Goal: Task Accomplishment & Management: Manage account settings

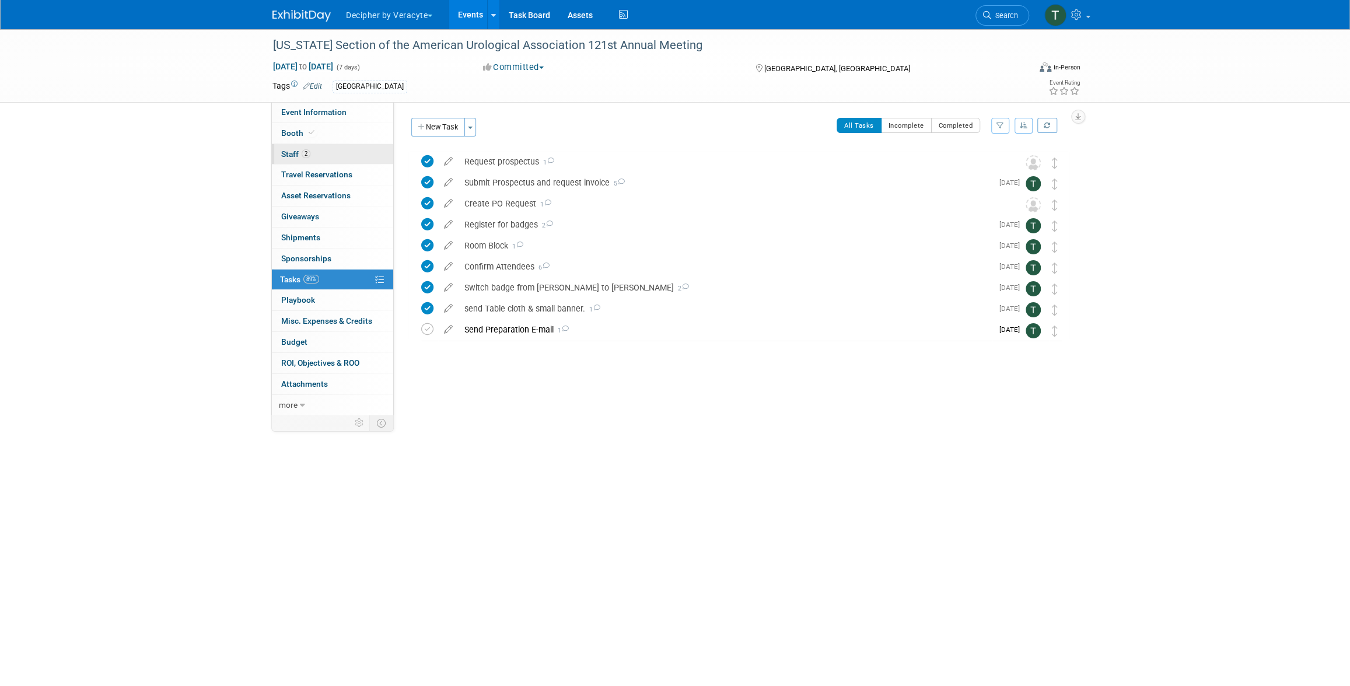
click at [351, 157] on link "2 Staff 2" at bounding box center [332, 154] width 121 height 20
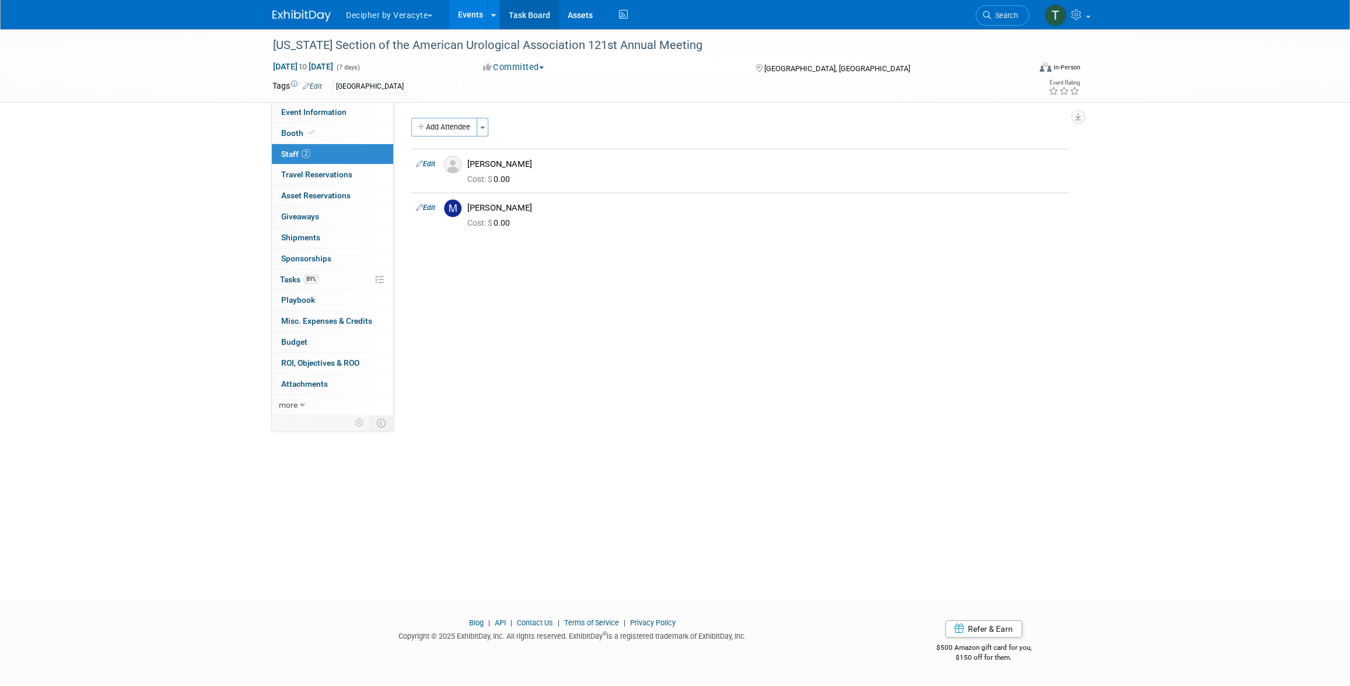
click at [531, 29] on link "Task Board" at bounding box center [529, 14] width 59 height 29
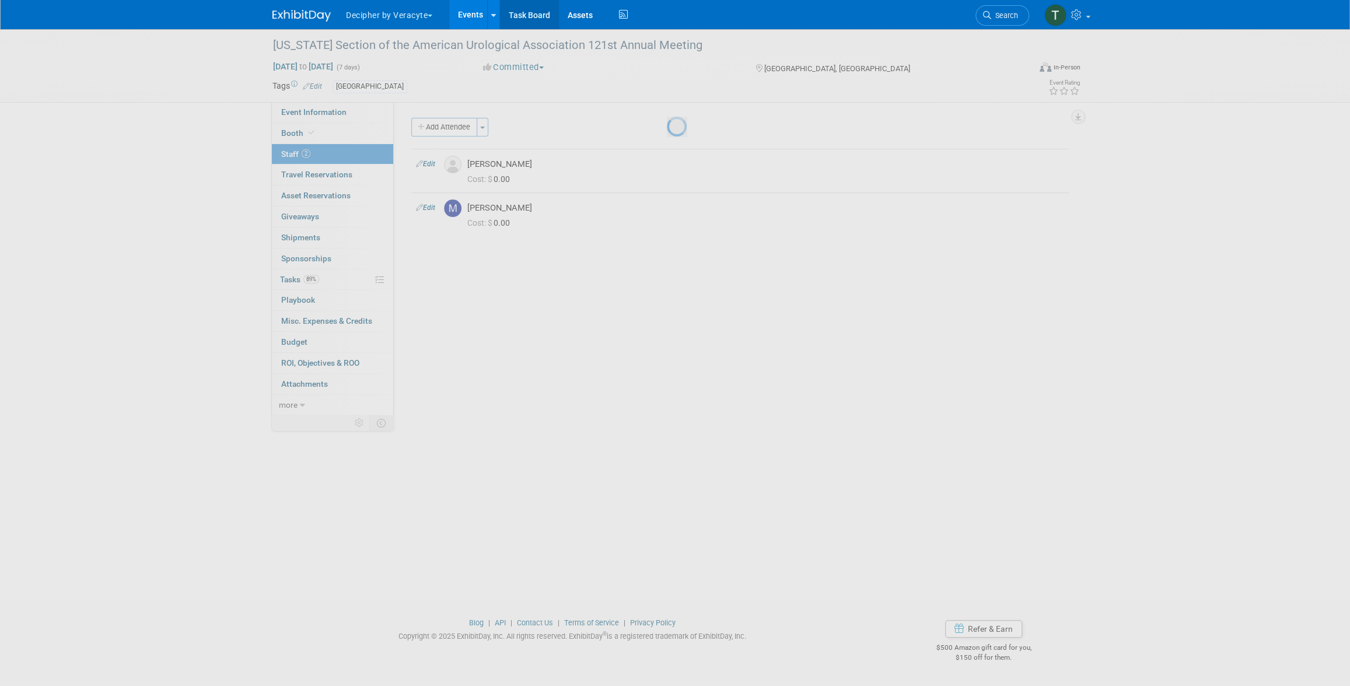
click at [531, 29] on link "Task Board" at bounding box center [529, 14] width 59 height 29
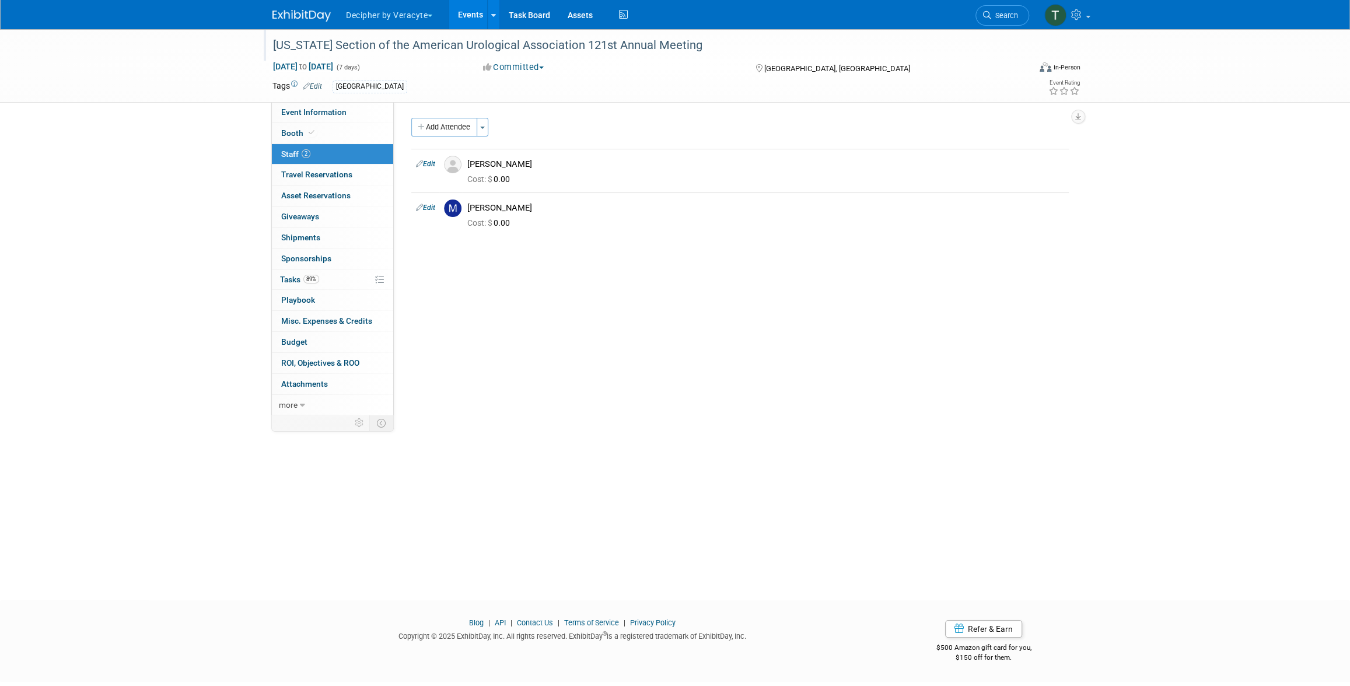
click at [416, 54] on div "[US_STATE] Section of the American Urological Association 121st Annual Meeting" at bounding box center [640, 45] width 743 height 21
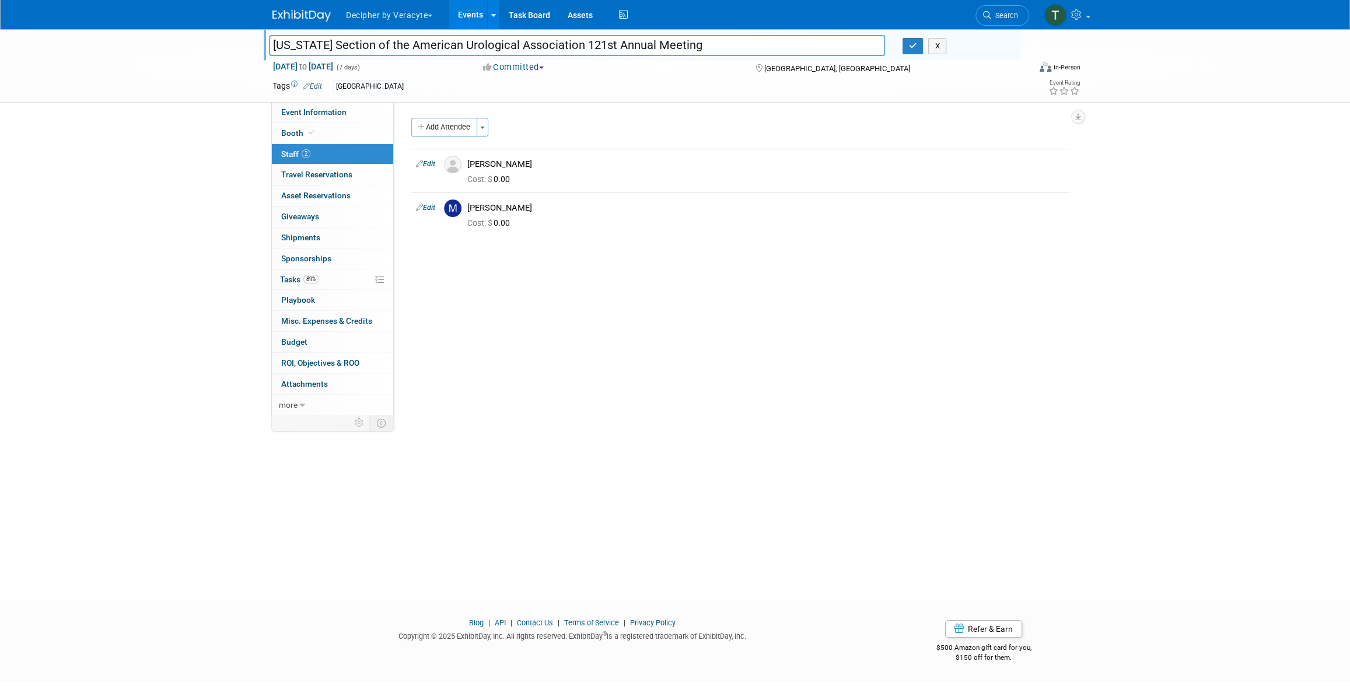
click at [416, 54] on input "[US_STATE] Section of the American Urological Association 121st Annual Meeting" at bounding box center [577, 45] width 616 height 20
click at [335, 285] on link "89% Tasks 89%" at bounding box center [332, 280] width 121 height 20
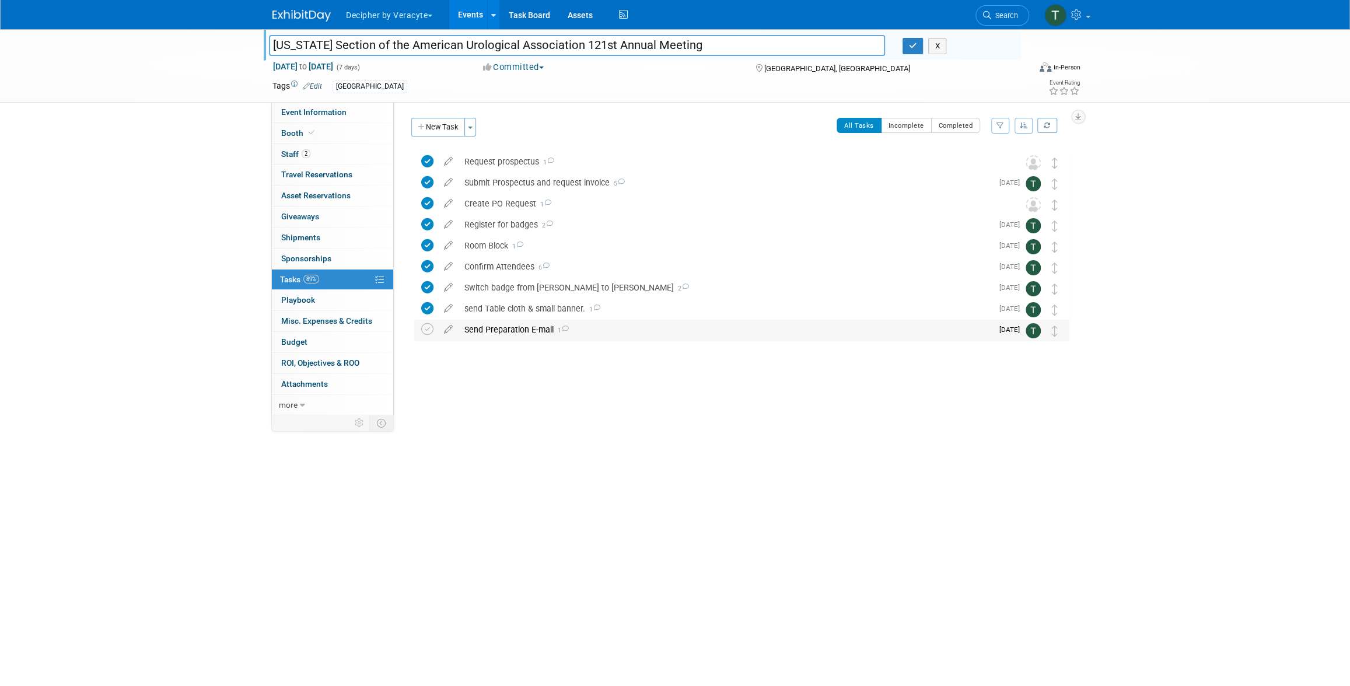
click at [434, 323] on td at bounding box center [429, 330] width 17 height 21
click at [432, 325] on icon at bounding box center [427, 329] width 12 height 12
click at [508, 335] on div "Send Preparation E-mail 1" at bounding box center [726, 330] width 534 height 20
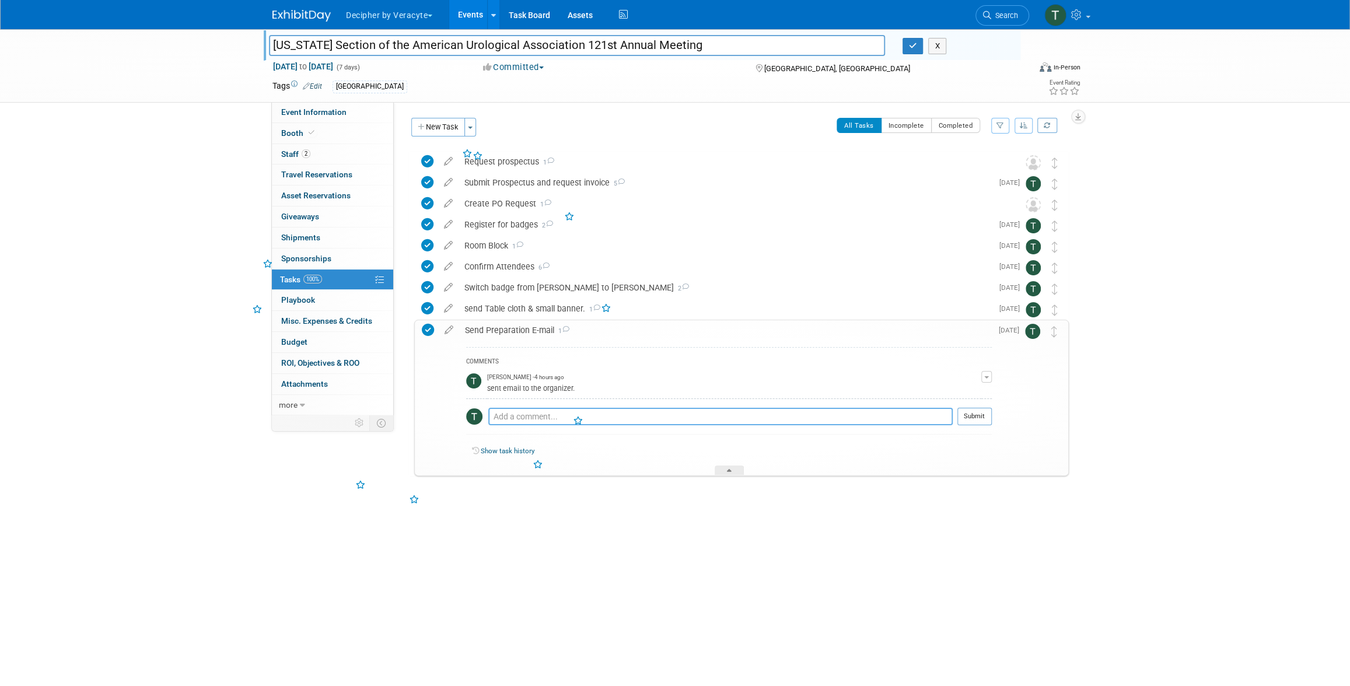
click at [527, 410] on textarea at bounding box center [720, 417] width 464 height 18
type textarea "sent via email"
click at [987, 408] on button "Submit" at bounding box center [974, 417] width 34 height 18
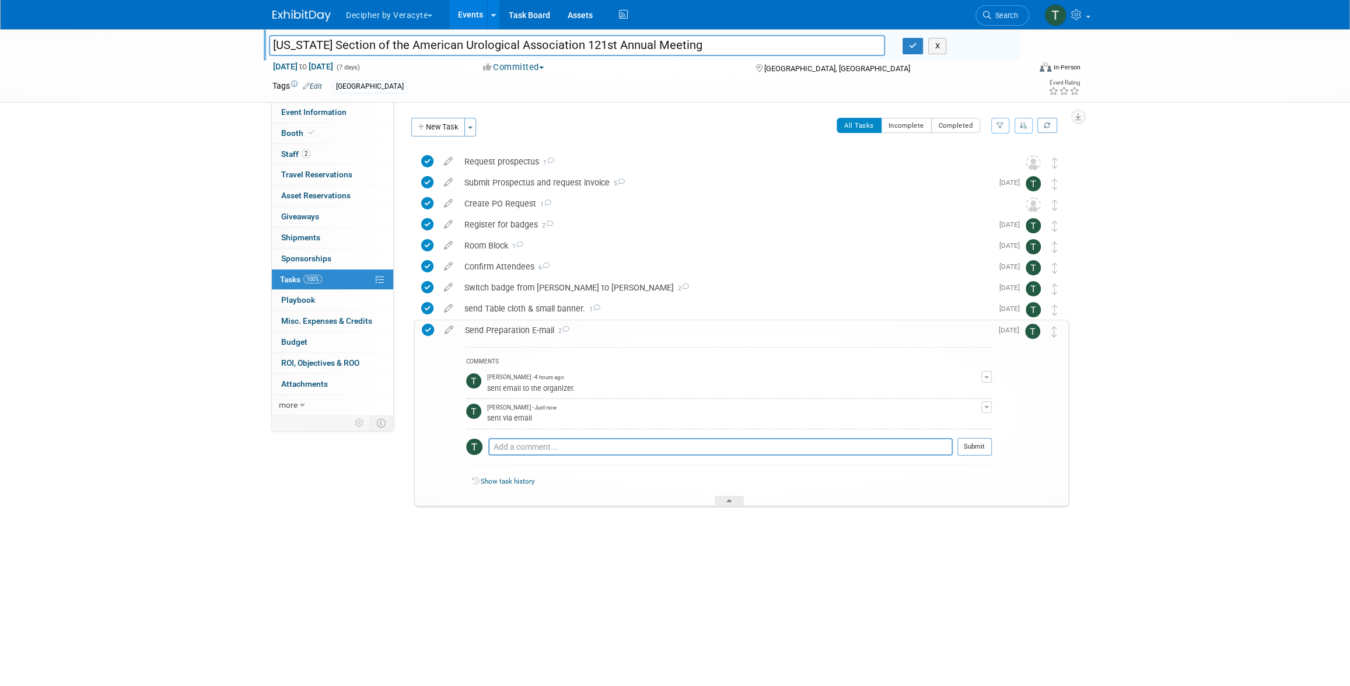
click at [463, 11] on link "Events" at bounding box center [470, 14] width 43 height 29
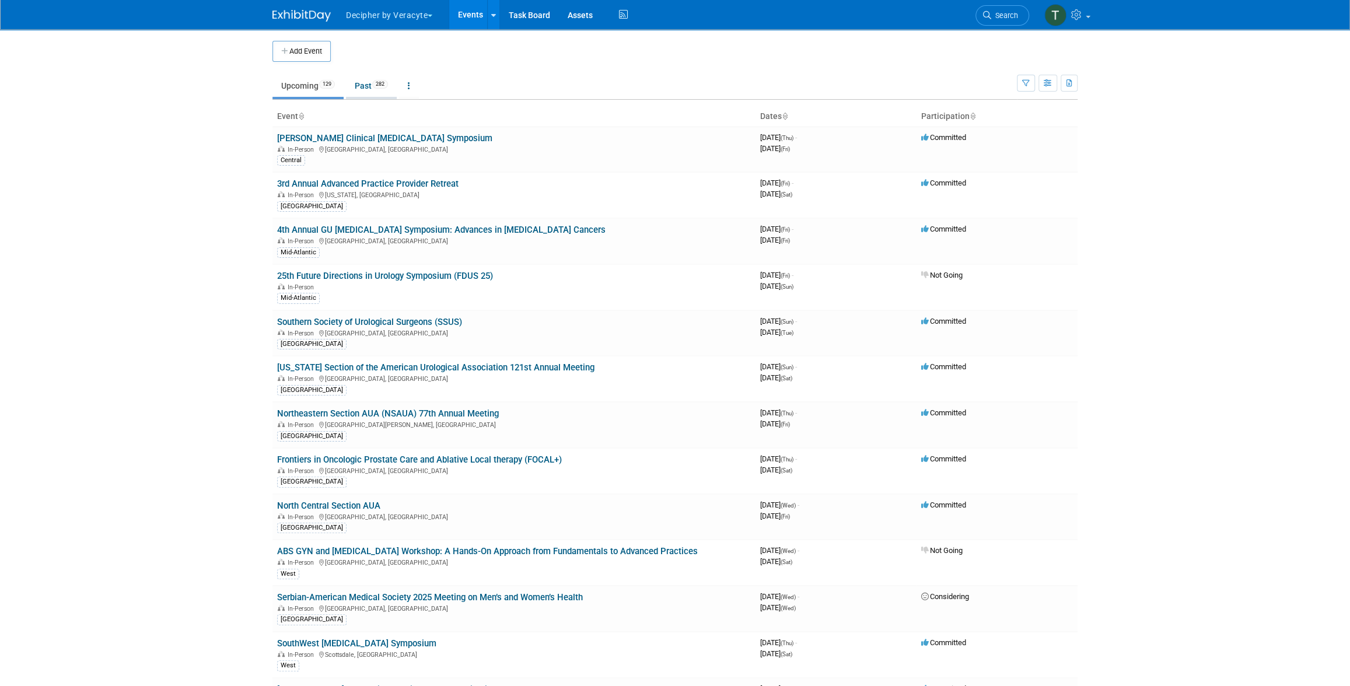
click at [368, 79] on link "Past 282" at bounding box center [371, 86] width 51 height 22
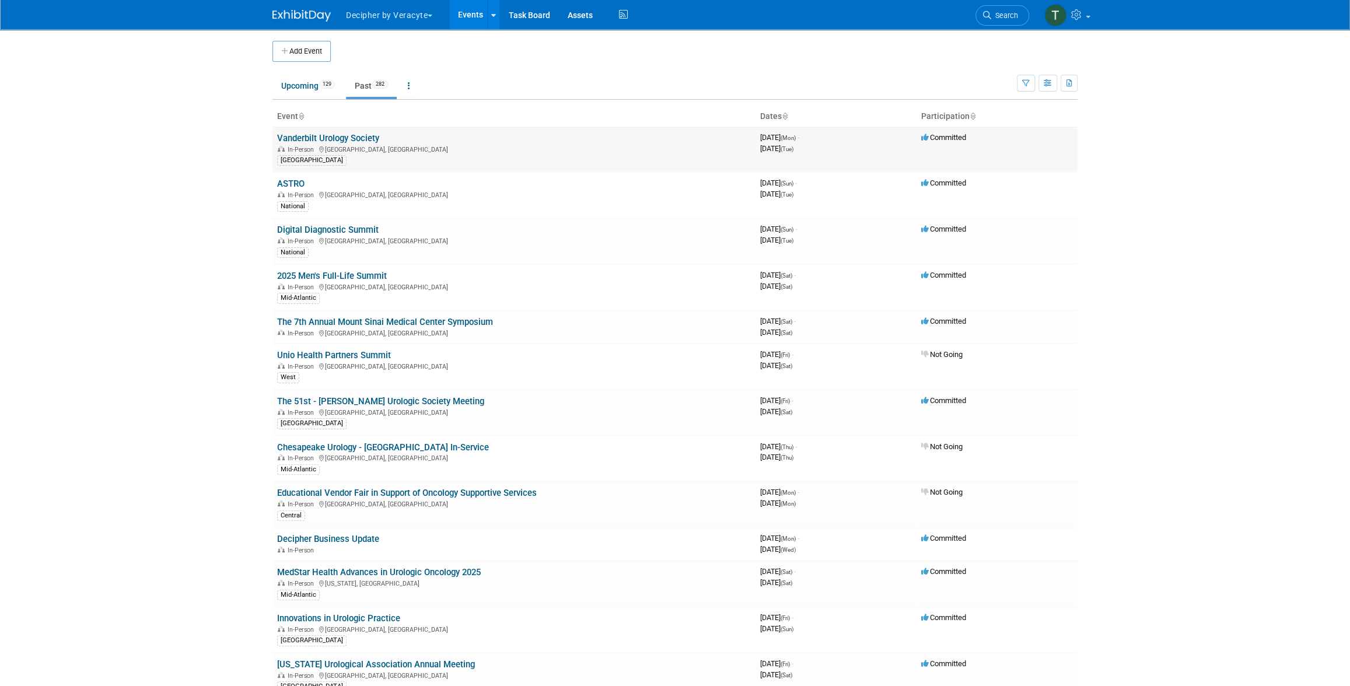
scroll to position [4820, 0]
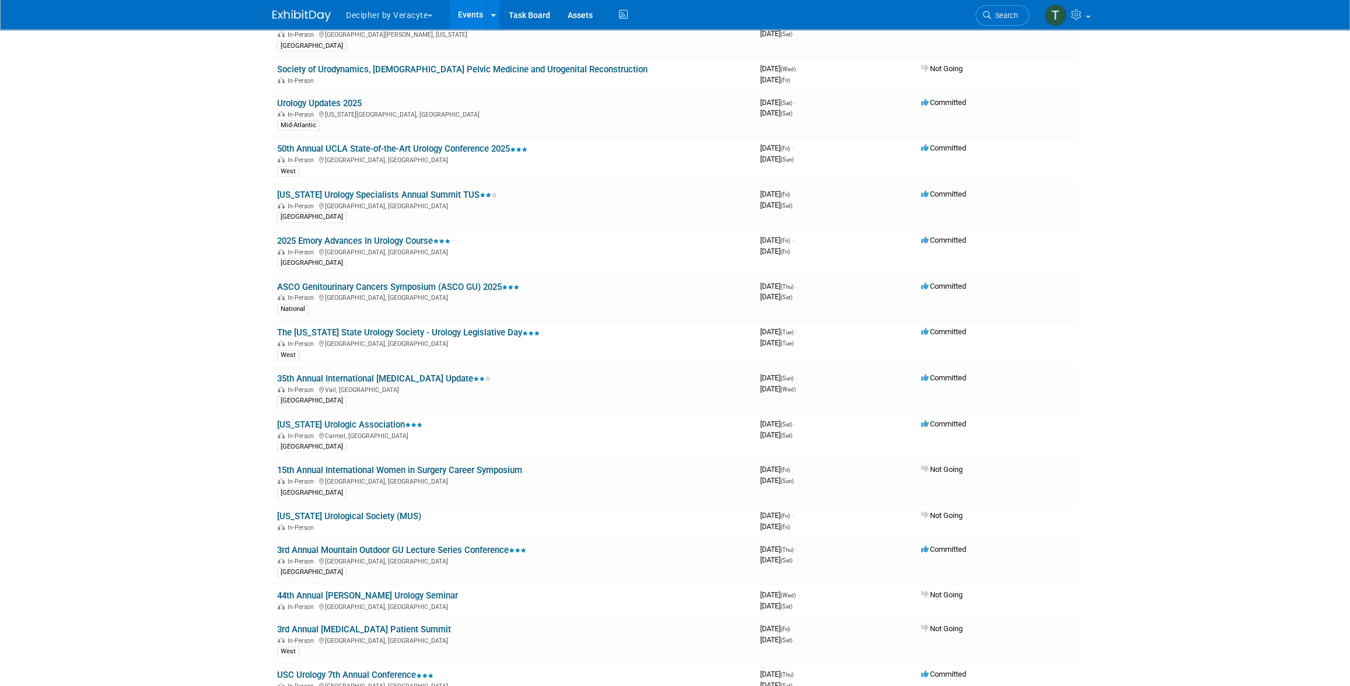
click at [452, 20] on link "Events" at bounding box center [470, 14] width 43 height 29
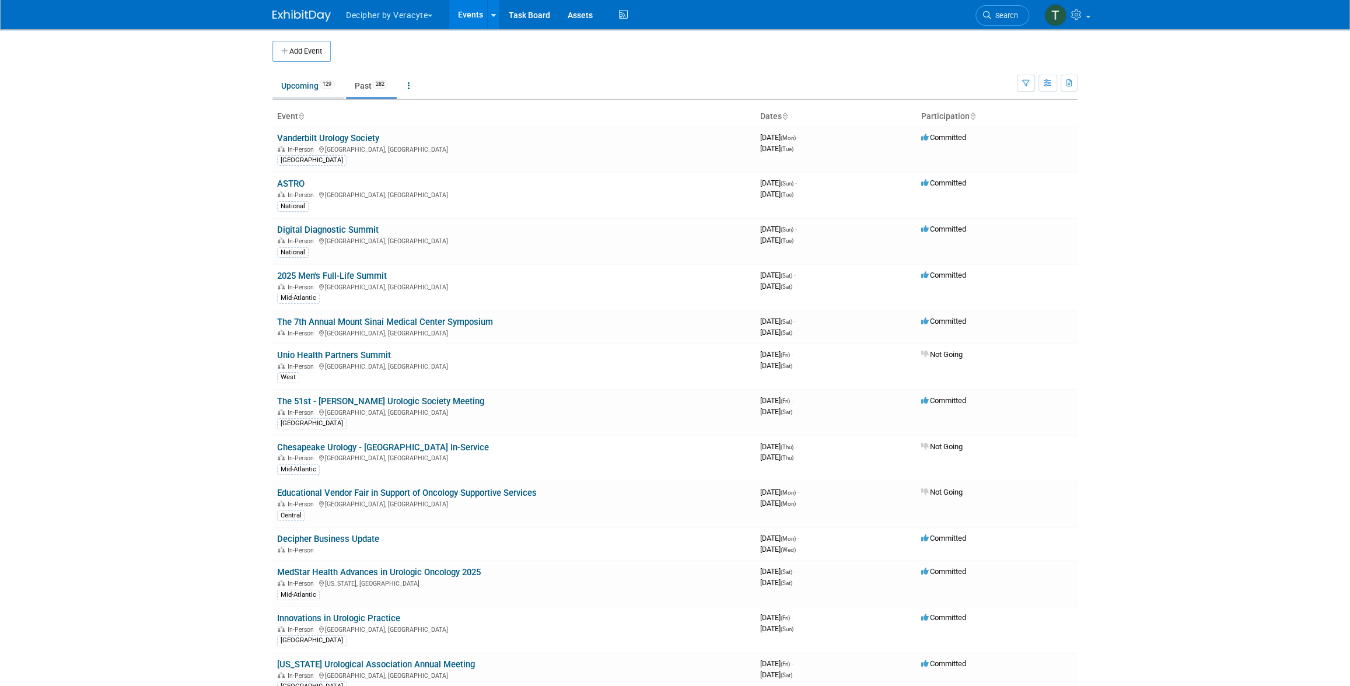
click at [303, 88] on link "Upcoming 129" at bounding box center [307, 86] width 71 height 22
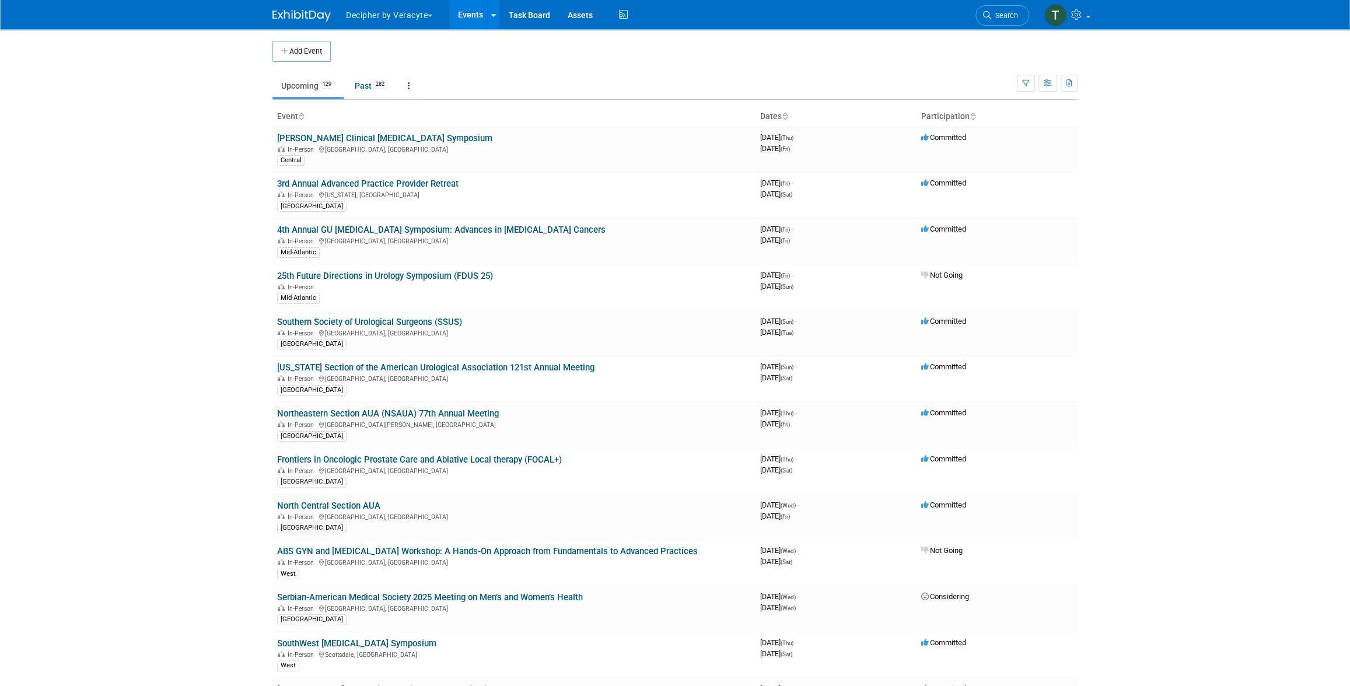
scroll to position [2567, 0]
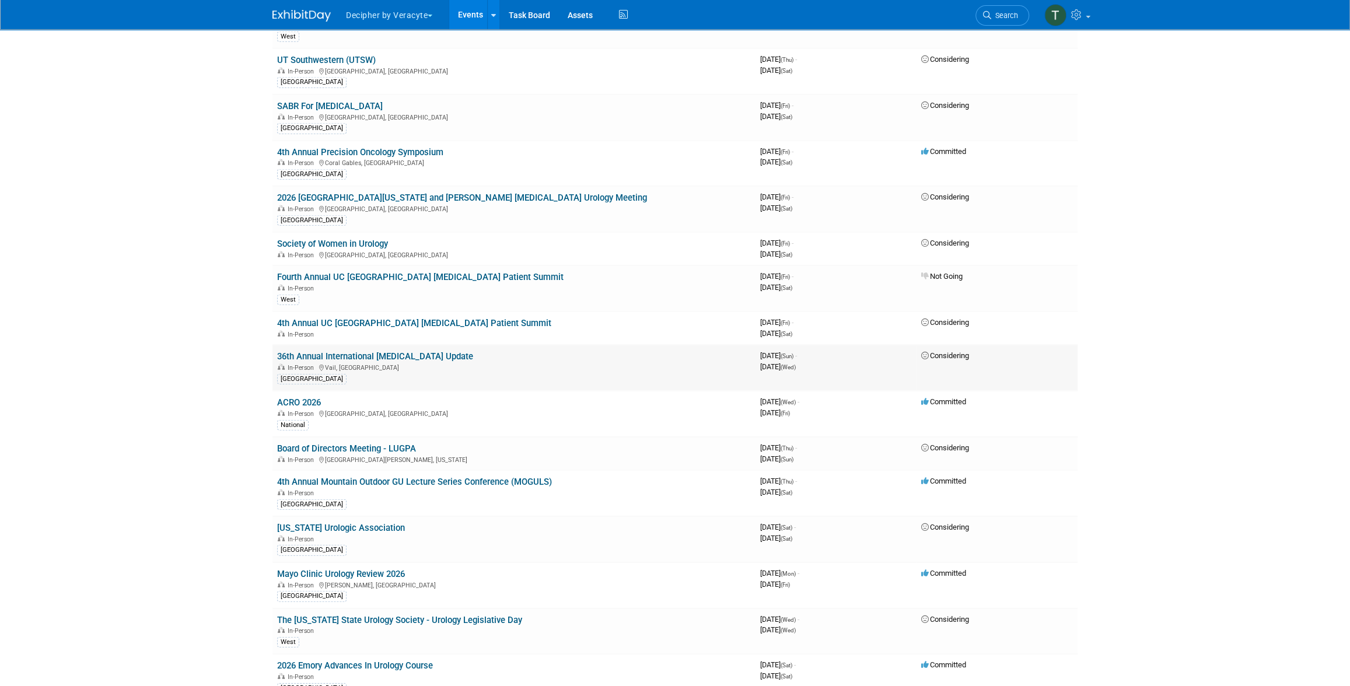
click at [376, 351] on link "36th Annual International [MEDICAL_DATA] Update" at bounding box center [375, 356] width 196 height 11
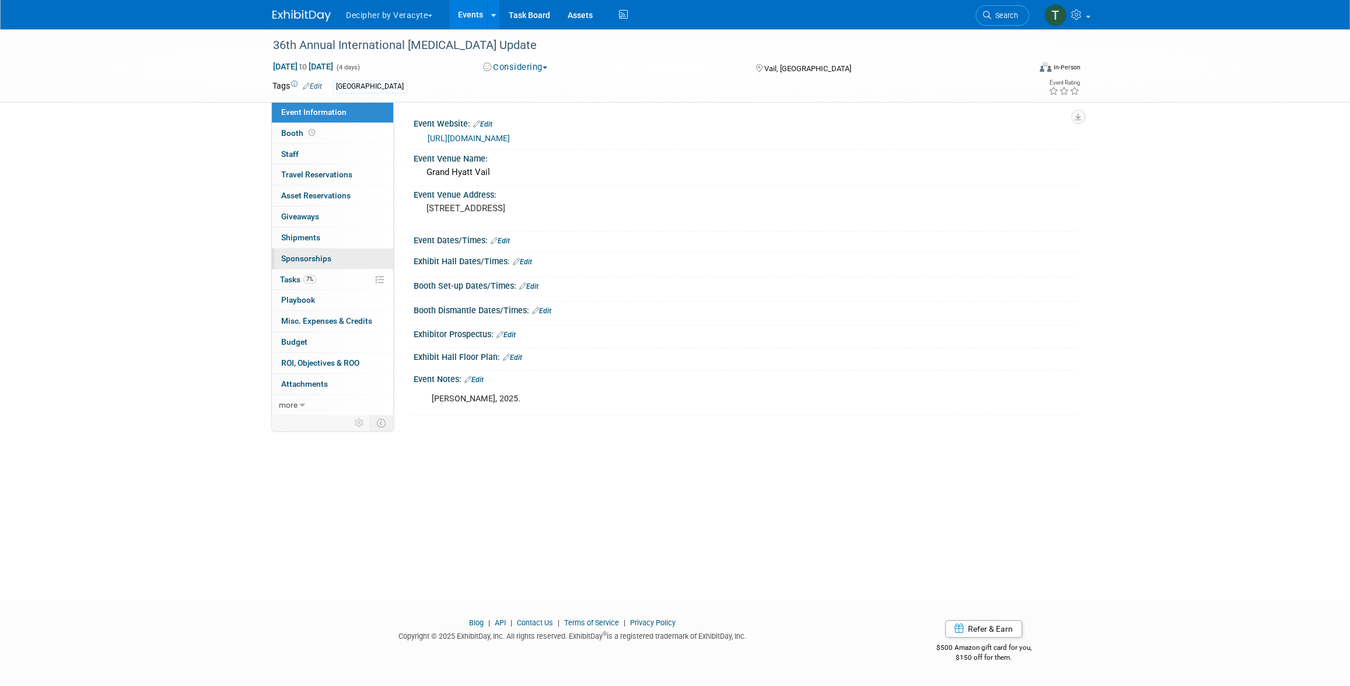
click at [358, 267] on link "0 Sponsorships 0" at bounding box center [332, 259] width 121 height 20
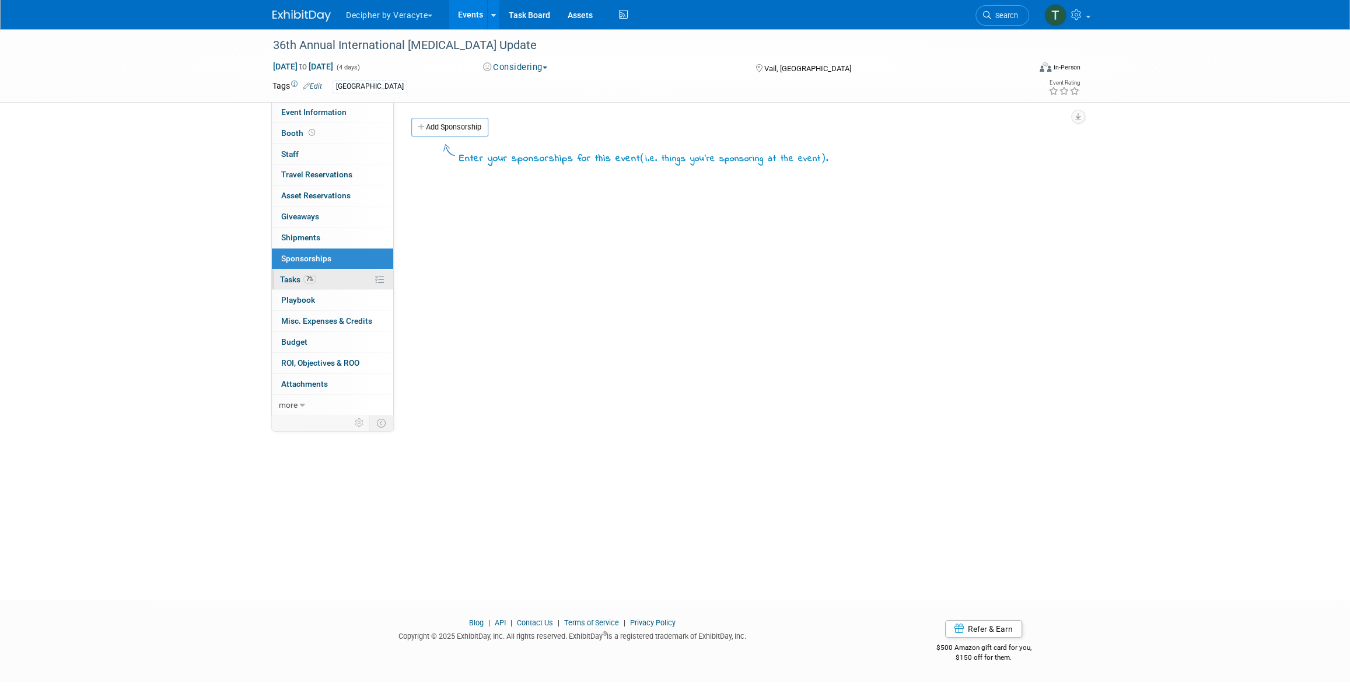
click at [357, 279] on link "7% Tasks 7%" at bounding box center [332, 280] width 121 height 20
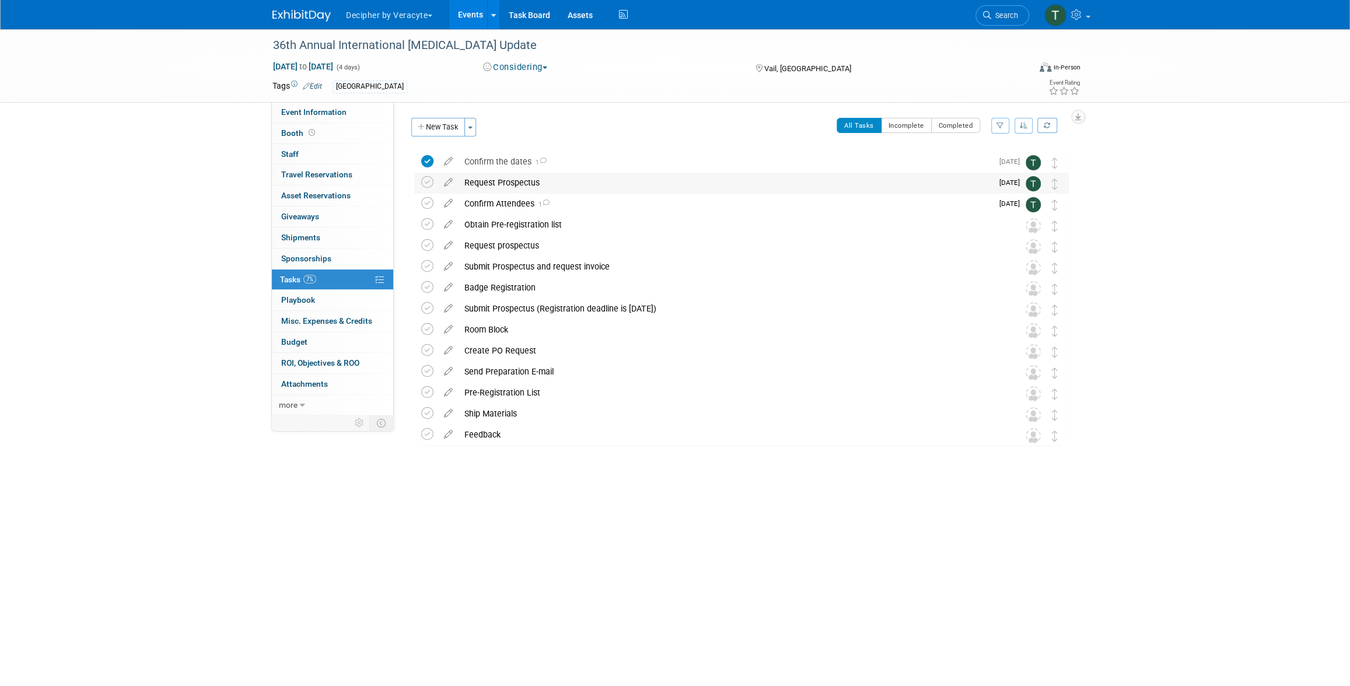
click at [537, 187] on div "Request Prospectus" at bounding box center [726, 183] width 534 height 20
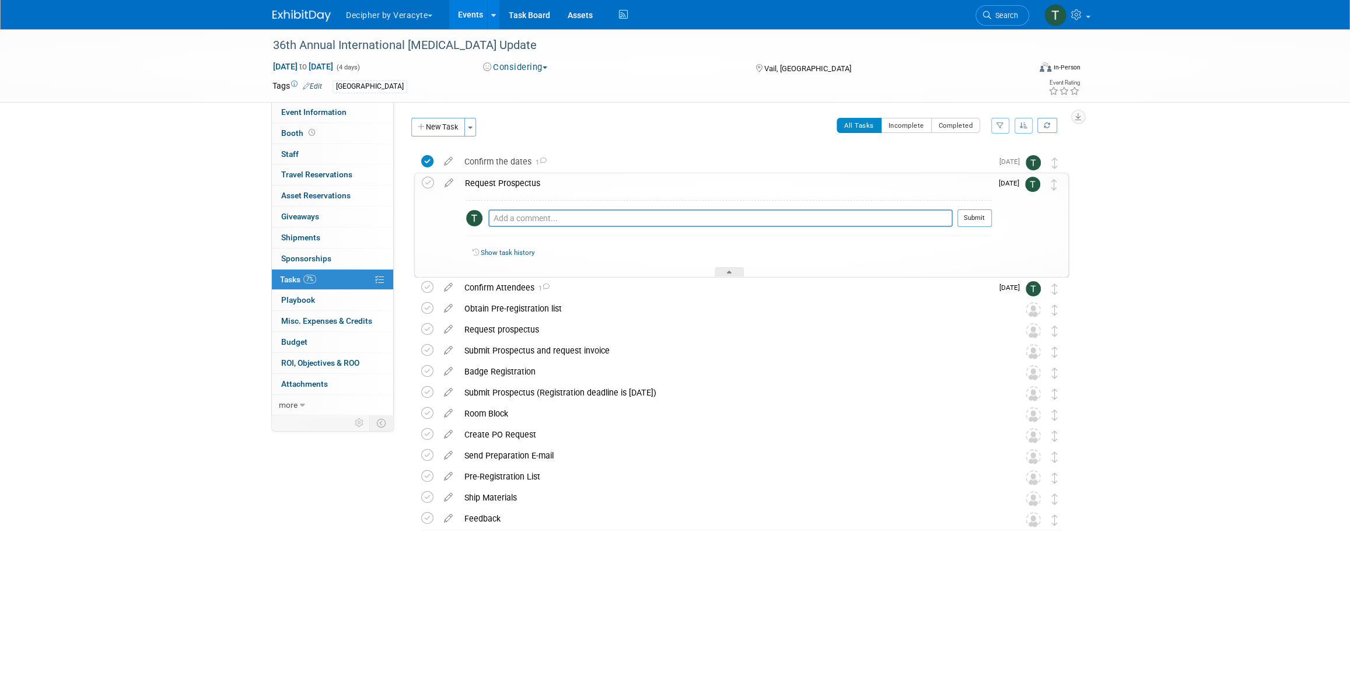
click at [537, 187] on div "Request Prospectus" at bounding box center [725, 183] width 533 height 20
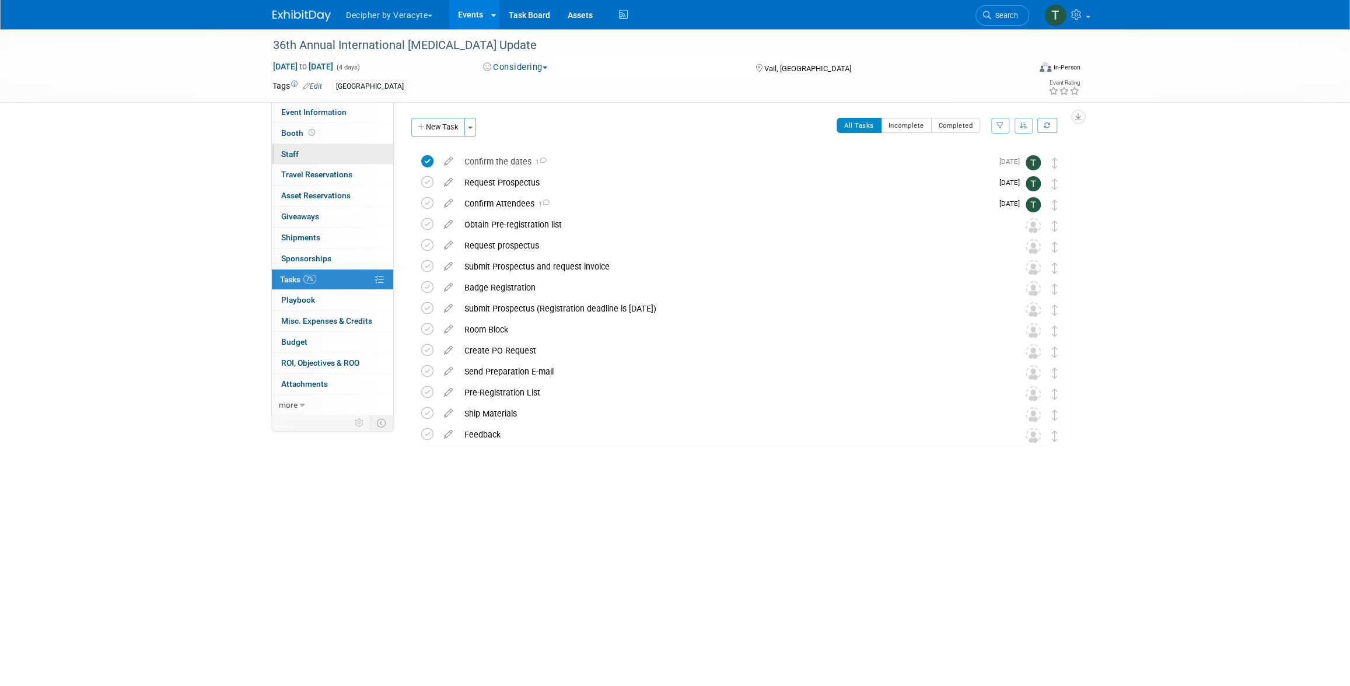
click at [349, 160] on link "0 Staff 0" at bounding box center [332, 154] width 121 height 20
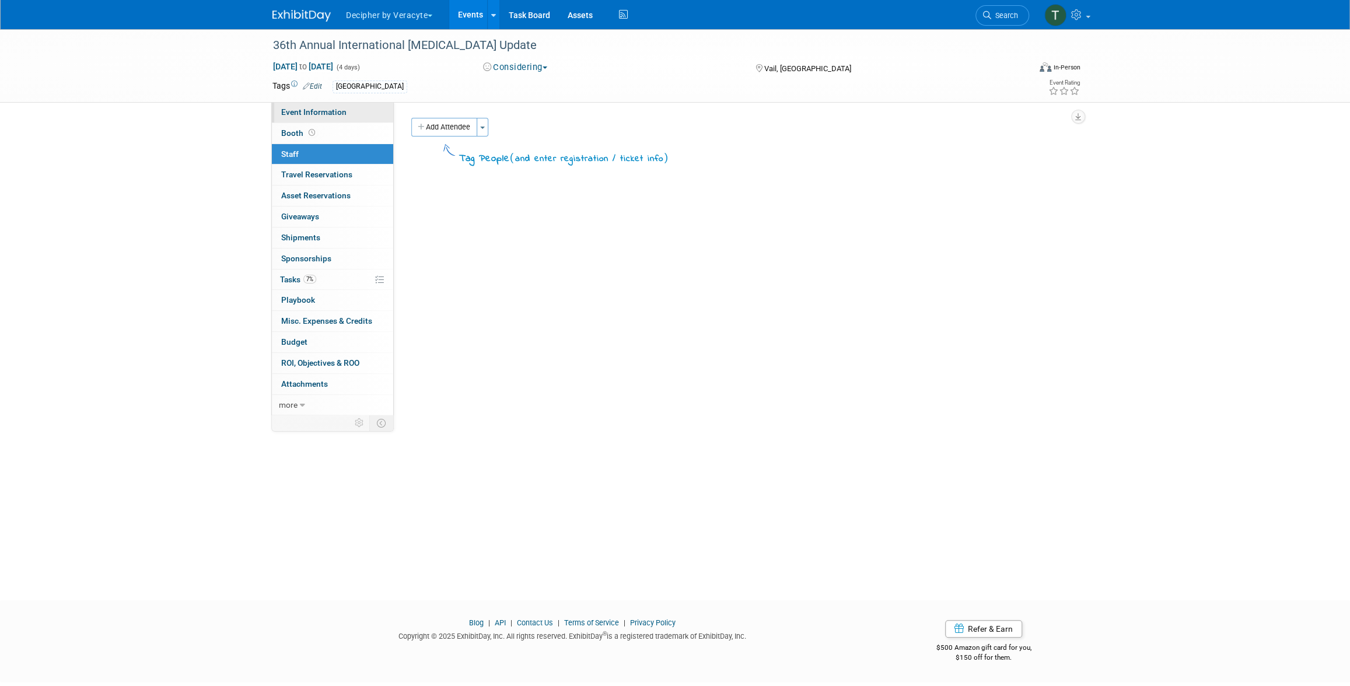
click at [354, 109] on link "Event Information" at bounding box center [332, 112] width 121 height 20
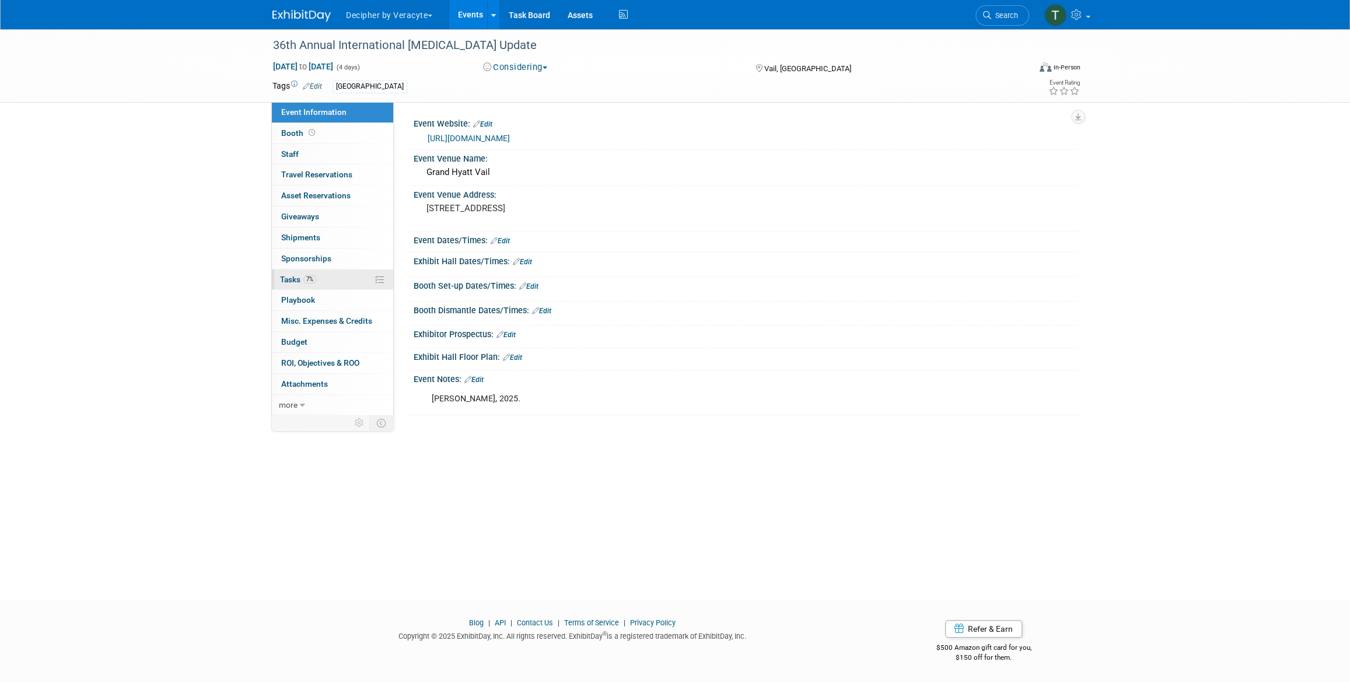
click at [342, 272] on link "7% Tasks 7%" at bounding box center [332, 280] width 121 height 20
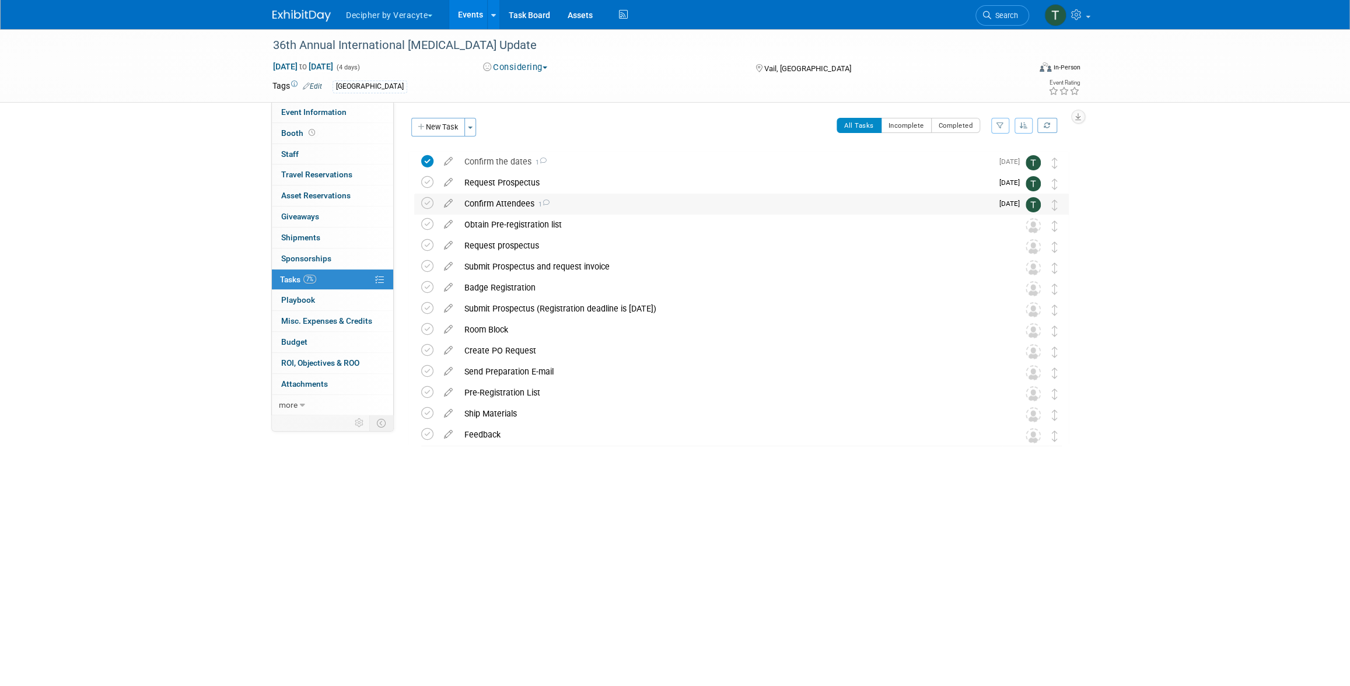
click at [531, 211] on div "Confirm Attendees 1" at bounding box center [726, 204] width 534 height 20
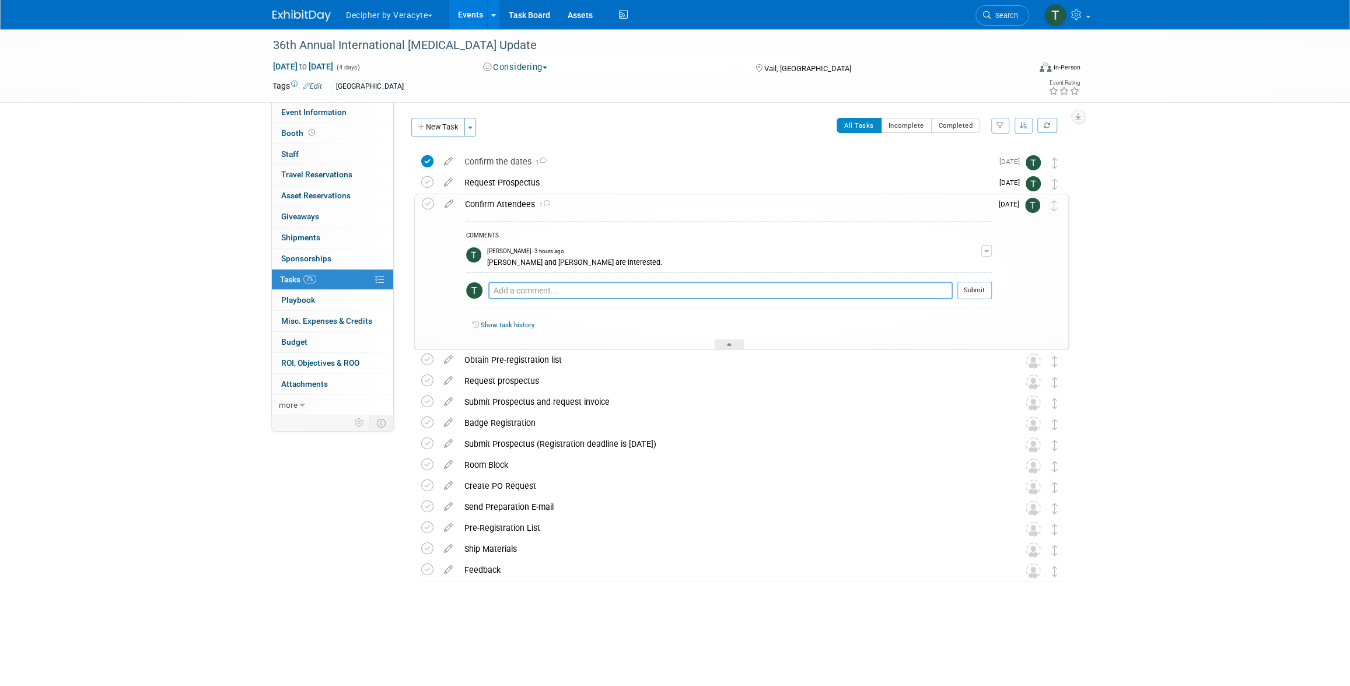
click at [532, 287] on textarea at bounding box center [720, 291] width 464 height 18
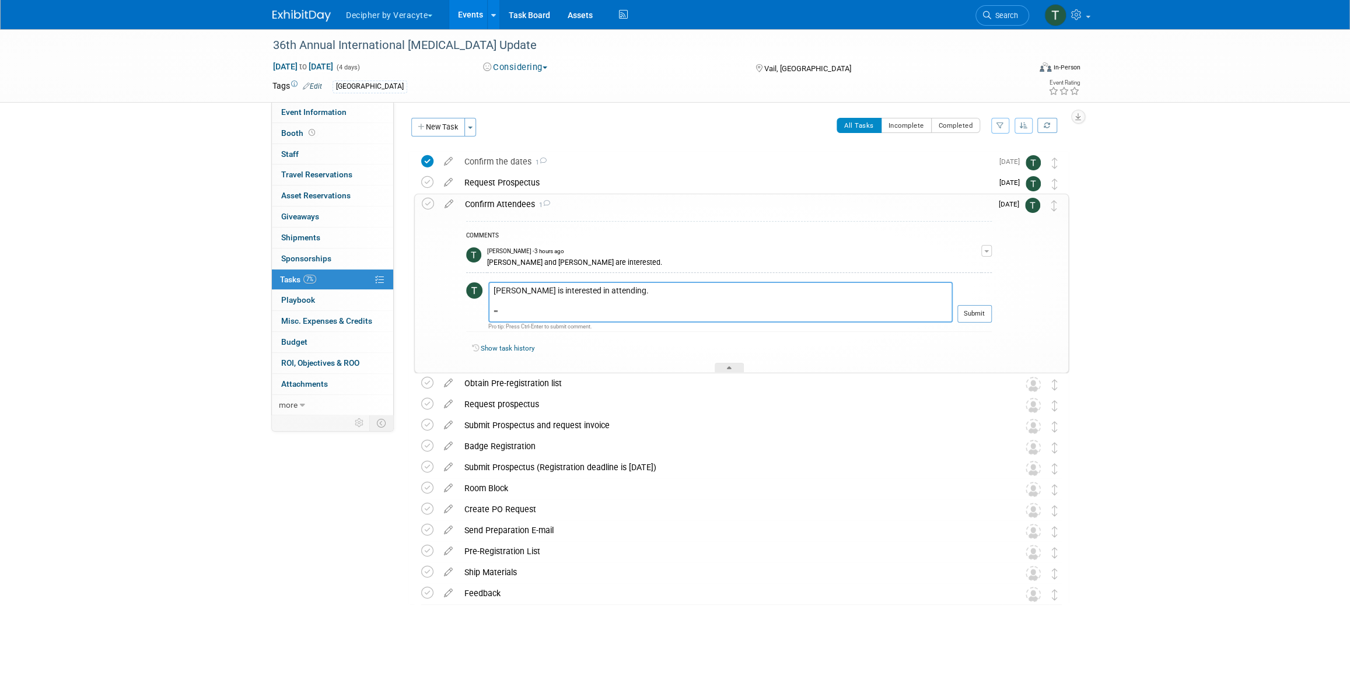
paste textarea "Hi Tony, Good afternoon! I think that this is one worth attending. Unlike many …"
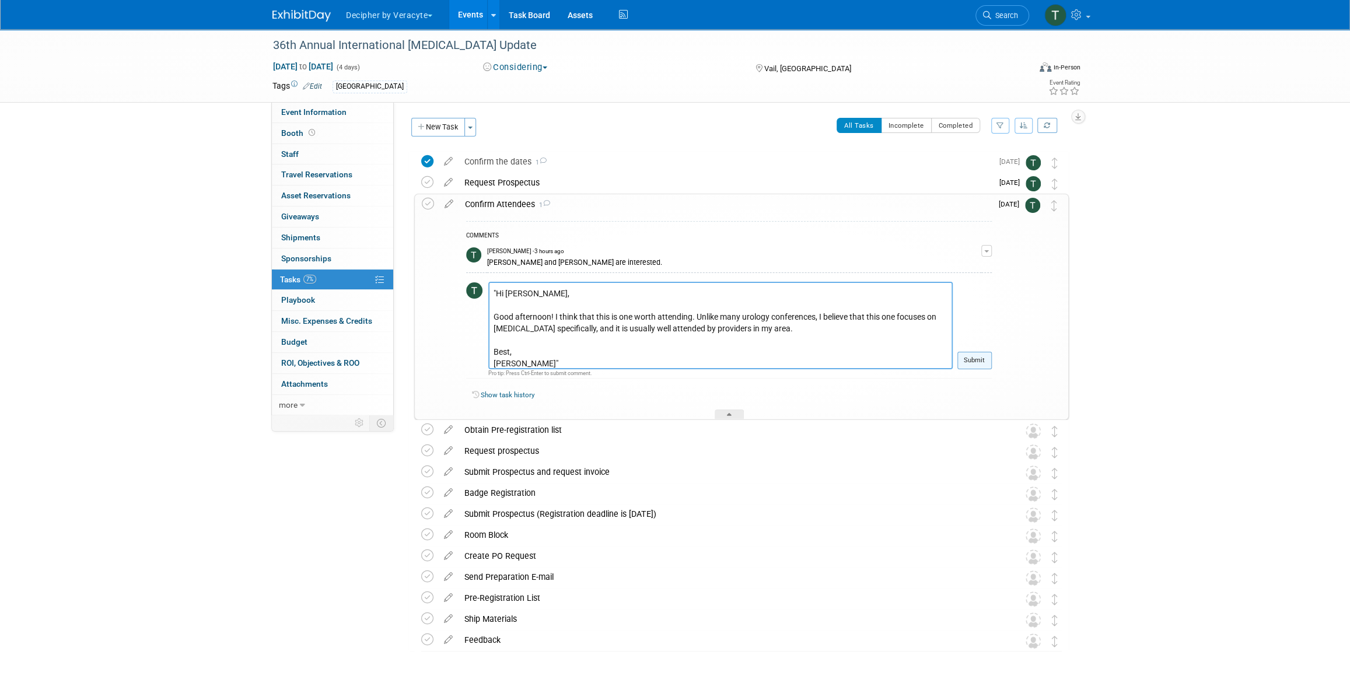
type textarea "Alec is interested in attending. "Hi Tony, Good afternoon! I think that this is…"
click at [982, 361] on button "Submit" at bounding box center [974, 361] width 34 height 18
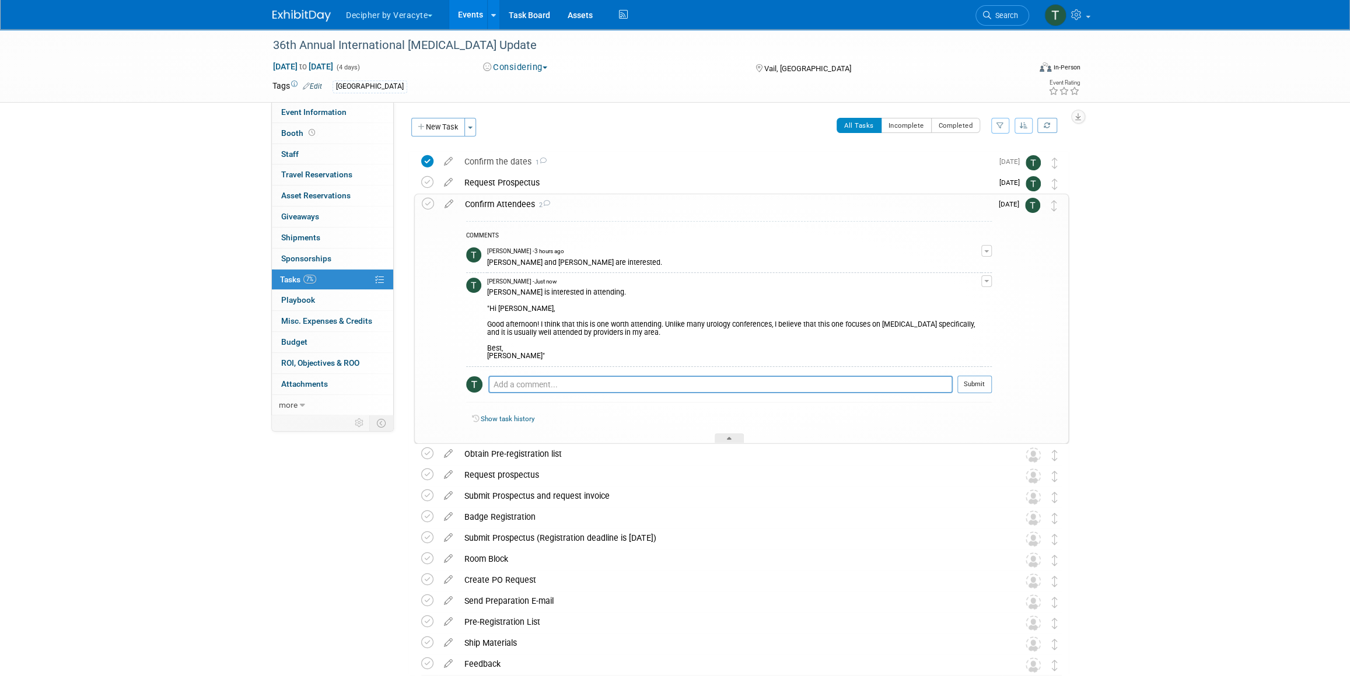
click at [980, 356] on div "Alec is interested in attending. "Hi Tony, Good afternoon! I think that this is…" at bounding box center [734, 323] width 494 height 75
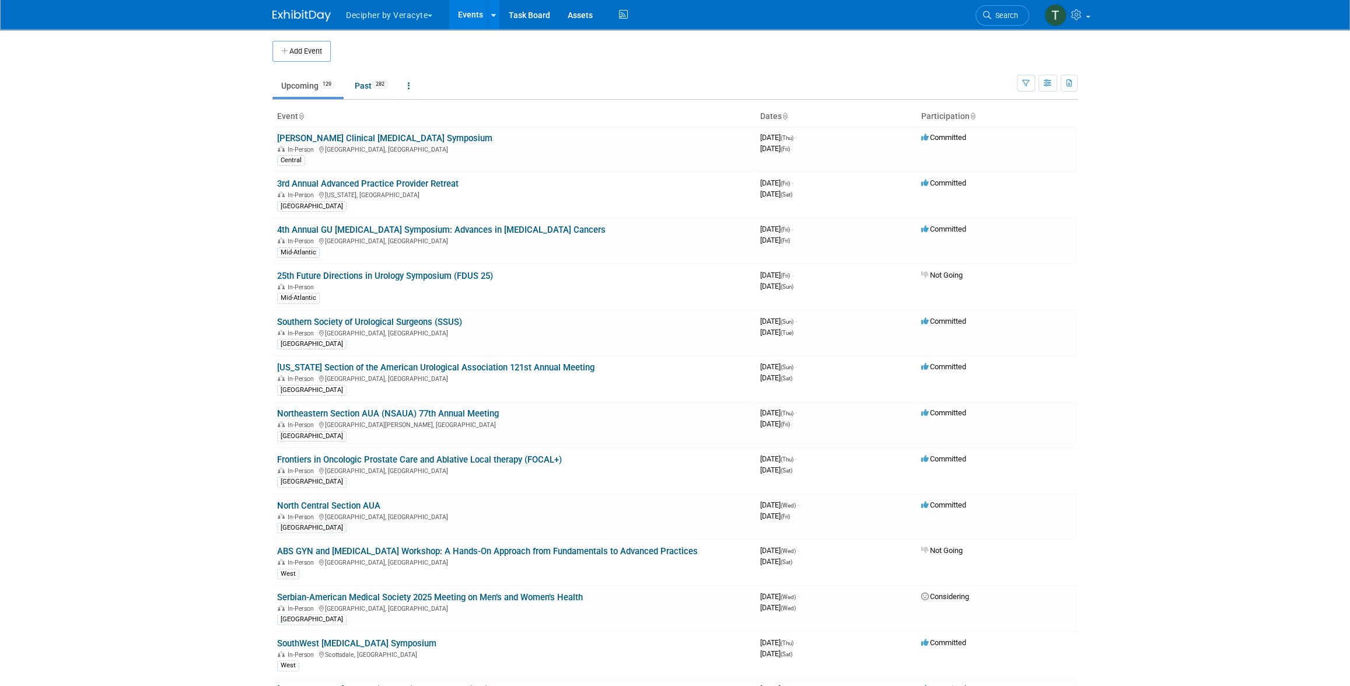
scroll to position [2567, 0]
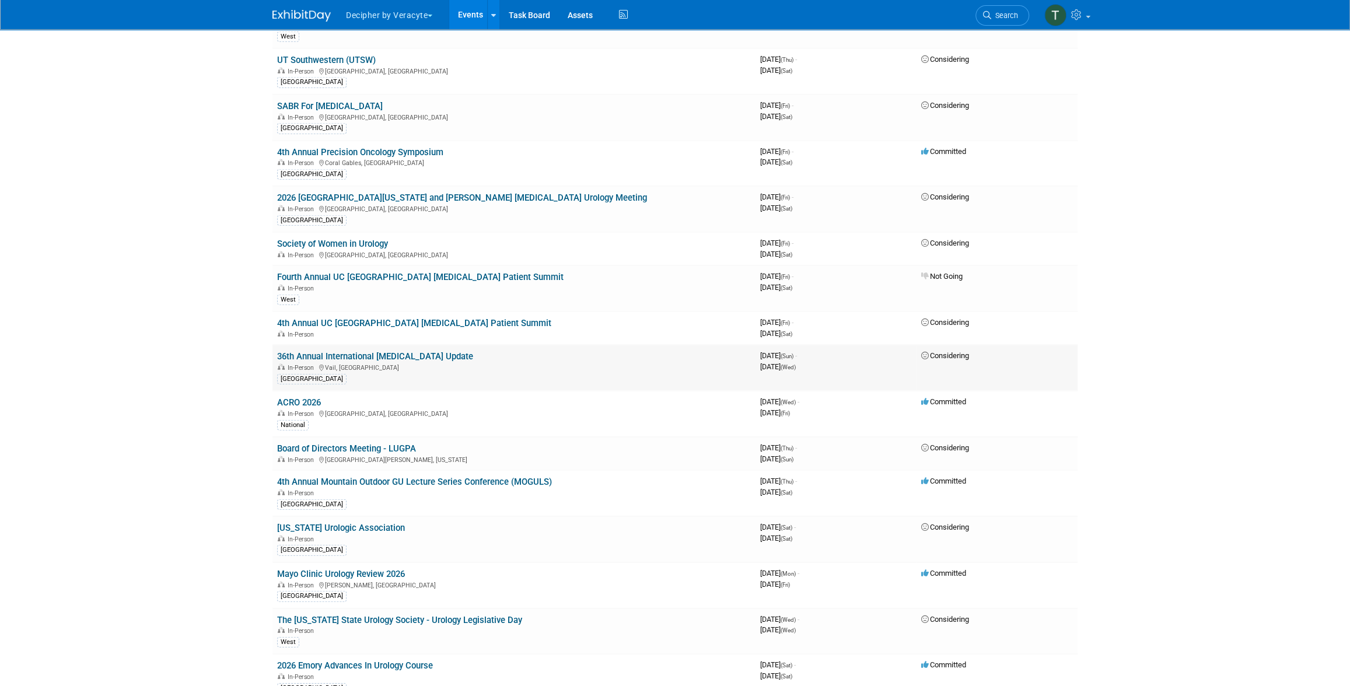
click at [452, 351] on link "36th Annual International [MEDICAL_DATA] Update" at bounding box center [375, 356] width 196 height 11
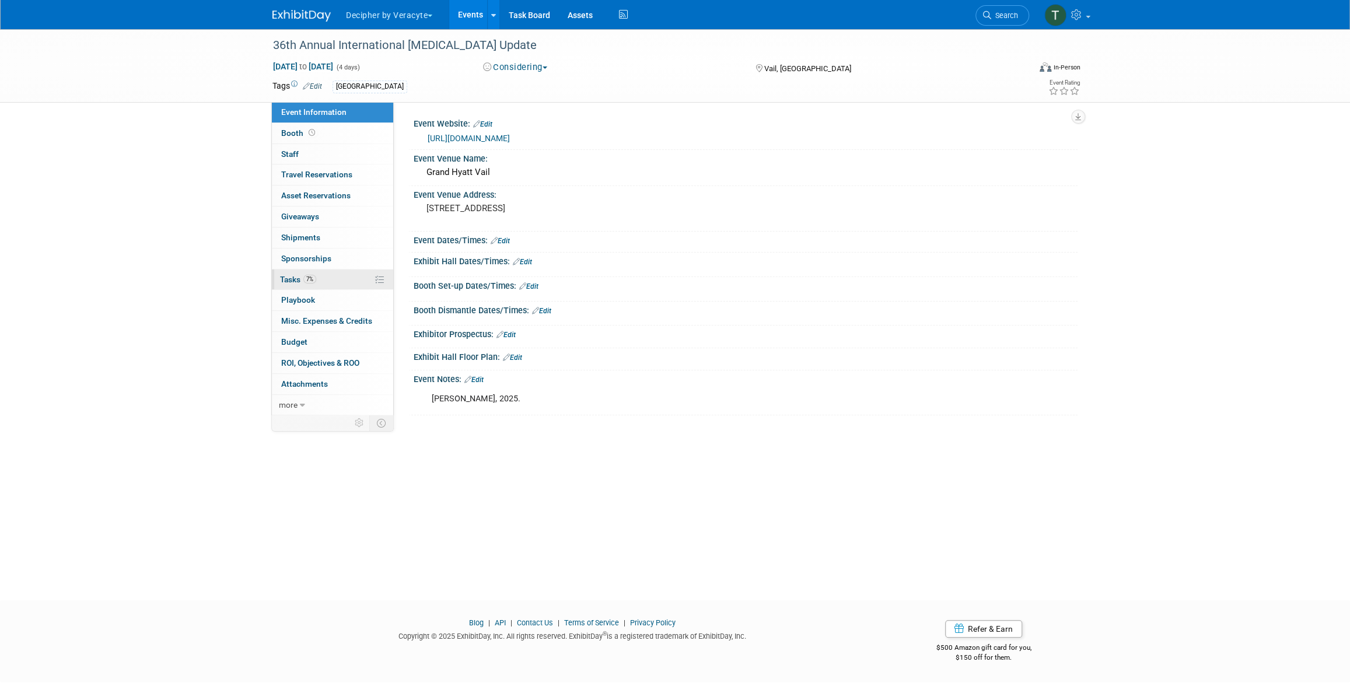
click at [326, 273] on link "7% Tasks 7%" at bounding box center [332, 280] width 121 height 20
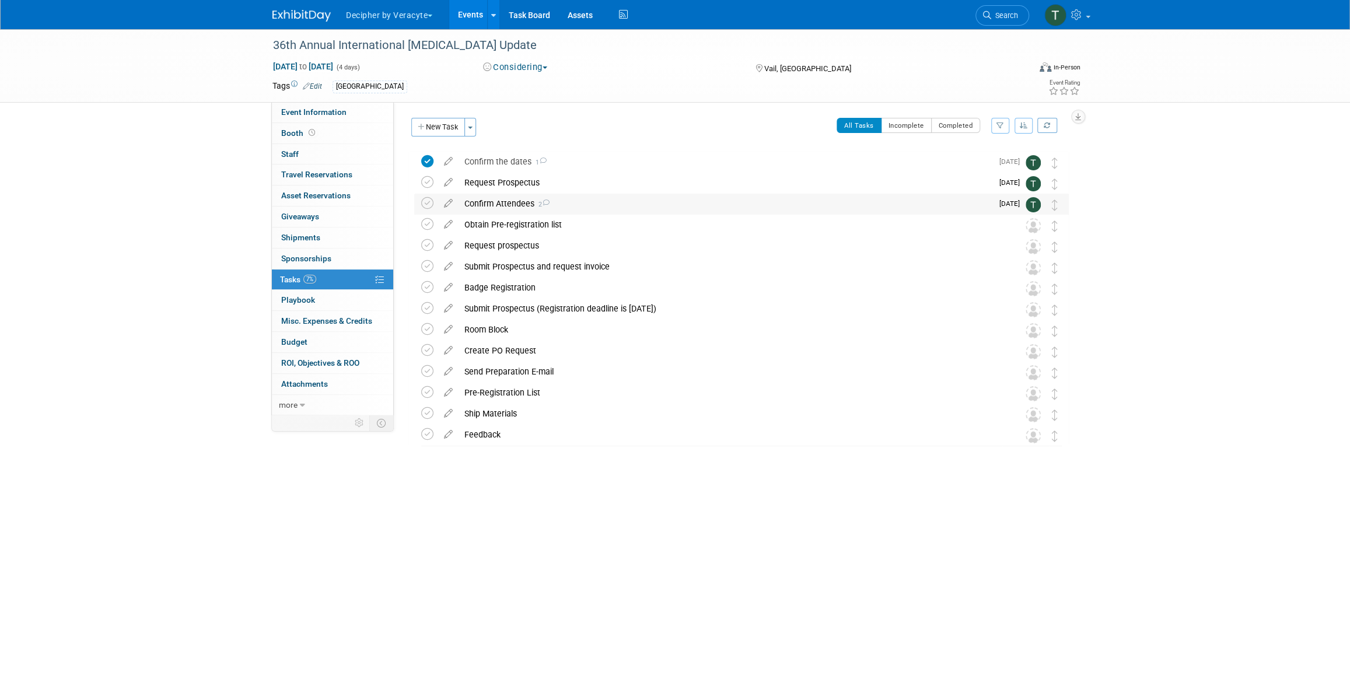
click at [489, 202] on div "Confirm Attendees 2" at bounding box center [726, 204] width 534 height 20
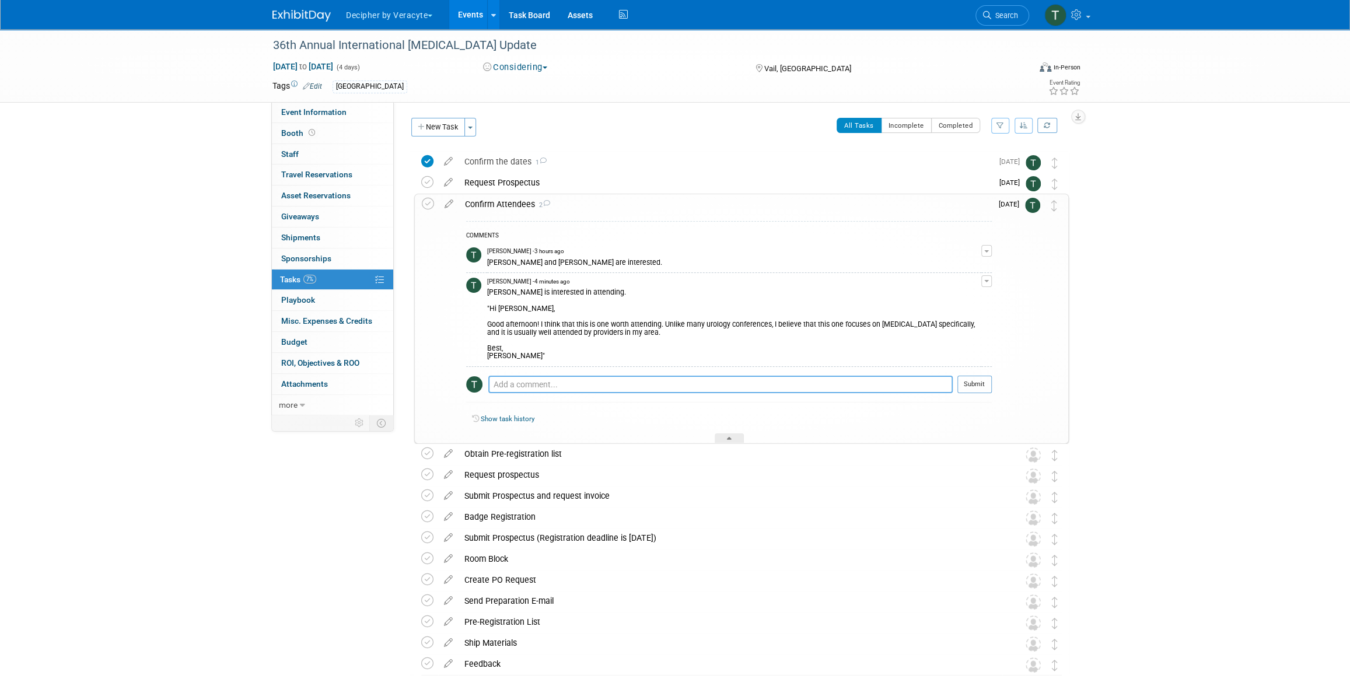
click at [561, 383] on textarea at bounding box center [720, 385] width 464 height 18
type textarea "ALEC IS AVAILABLE."
click at [985, 386] on button "Submit" at bounding box center [974, 385] width 34 height 18
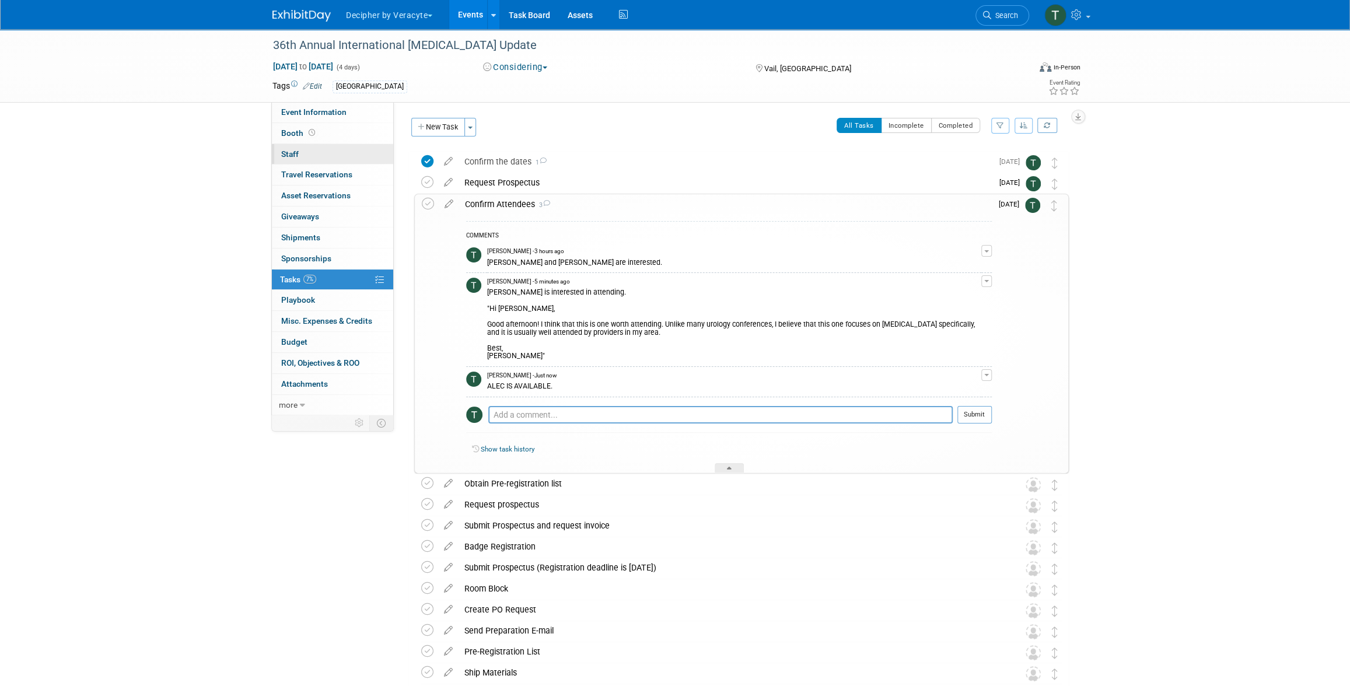
click at [345, 150] on link "0 Staff 0" at bounding box center [332, 154] width 121 height 20
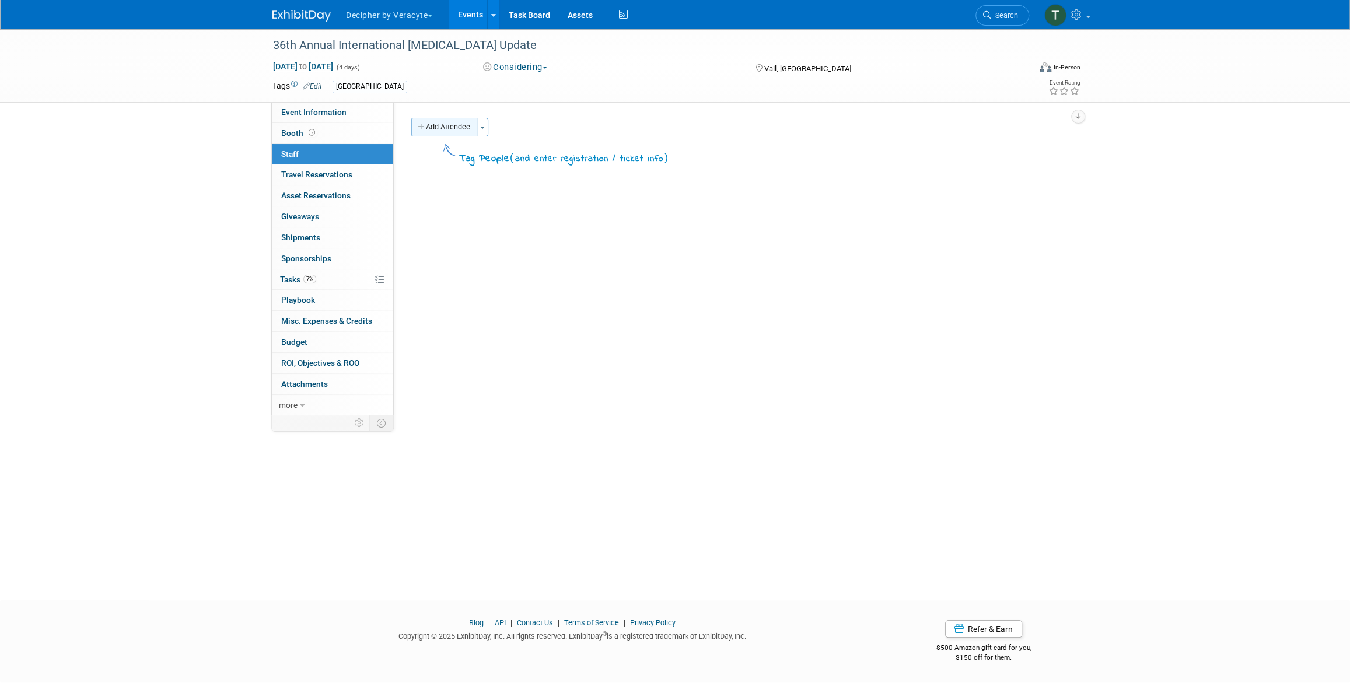
click at [439, 127] on button "Add Attendee" at bounding box center [444, 127] width 66 height 19
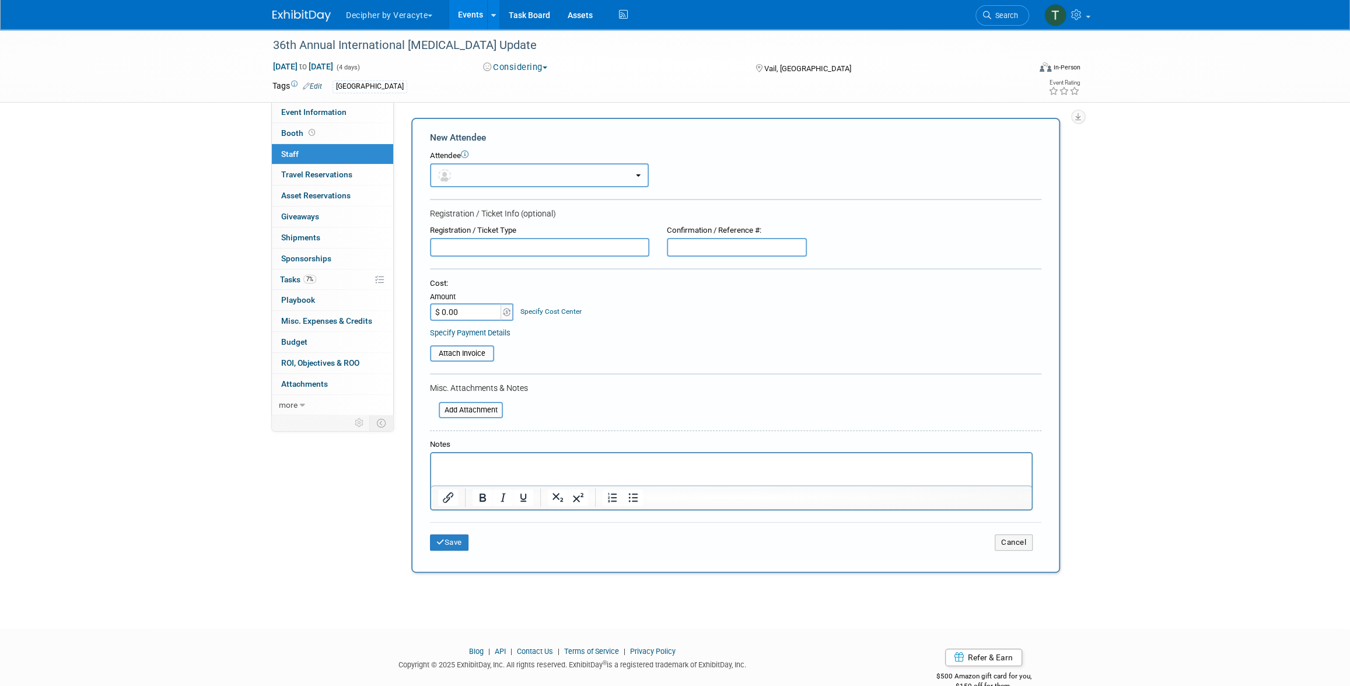
click at [470, 164] on button "button" at bounding box center [539, 175] width 219 height 24
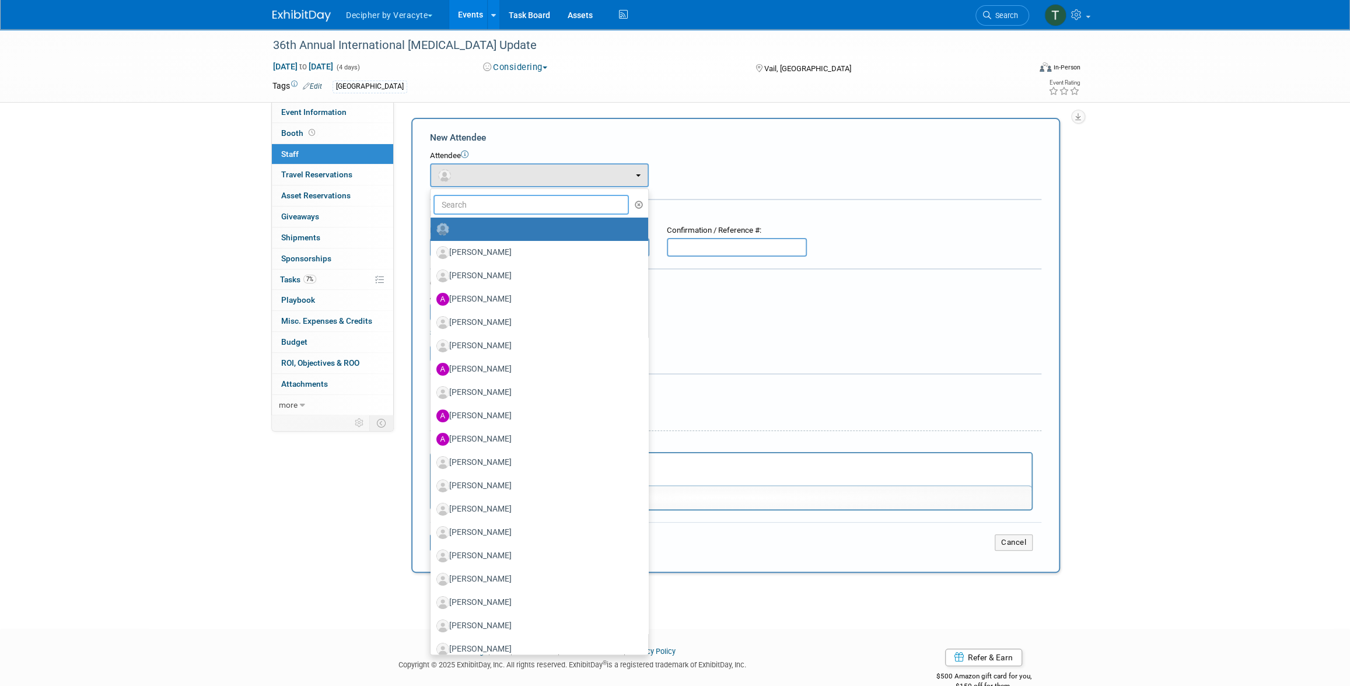
click at [474, 198] on input "text" at bounding box center [530, 205] width 195 height 20
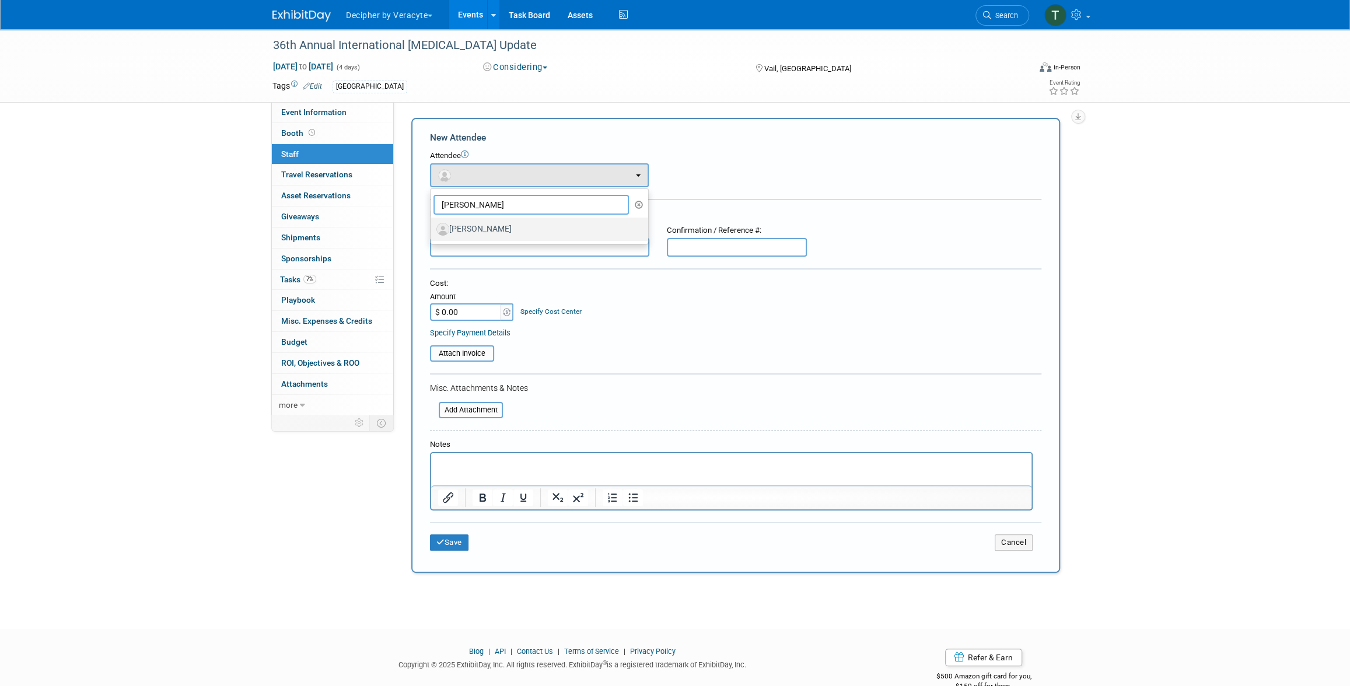
type input "[PERSON_NAME]"
click at [473, 226] on label "[PERSON_NAME]" at bounding box center [536, 229] width 200 height 19
click at [432, 226] on input "[PERSON_NAME]" at bounding box center [429, 228] width 8 height 8
select select "75077887-3283-434b-995d-dddf004f8147"
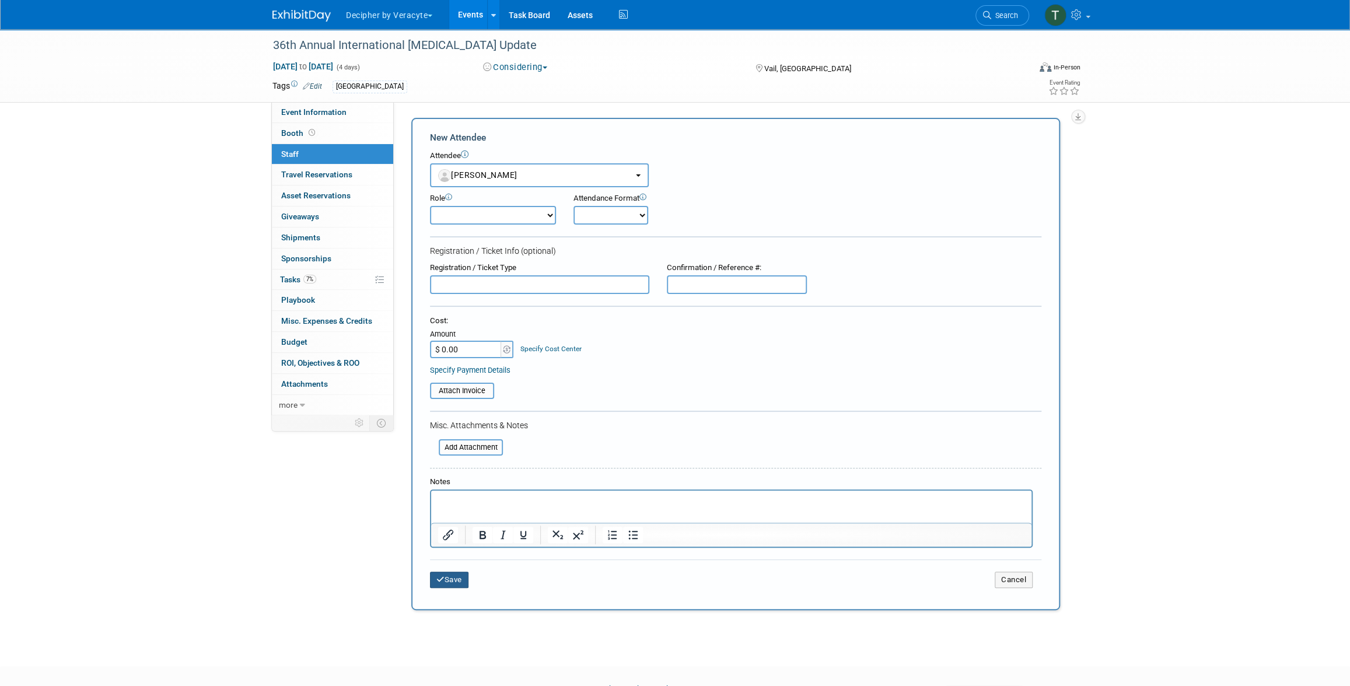
click at [446, 583] on button "Save" at bounding box center [449, 580] width 39 height 16
